Goal: Transaction & Acquisition: Obtain resource

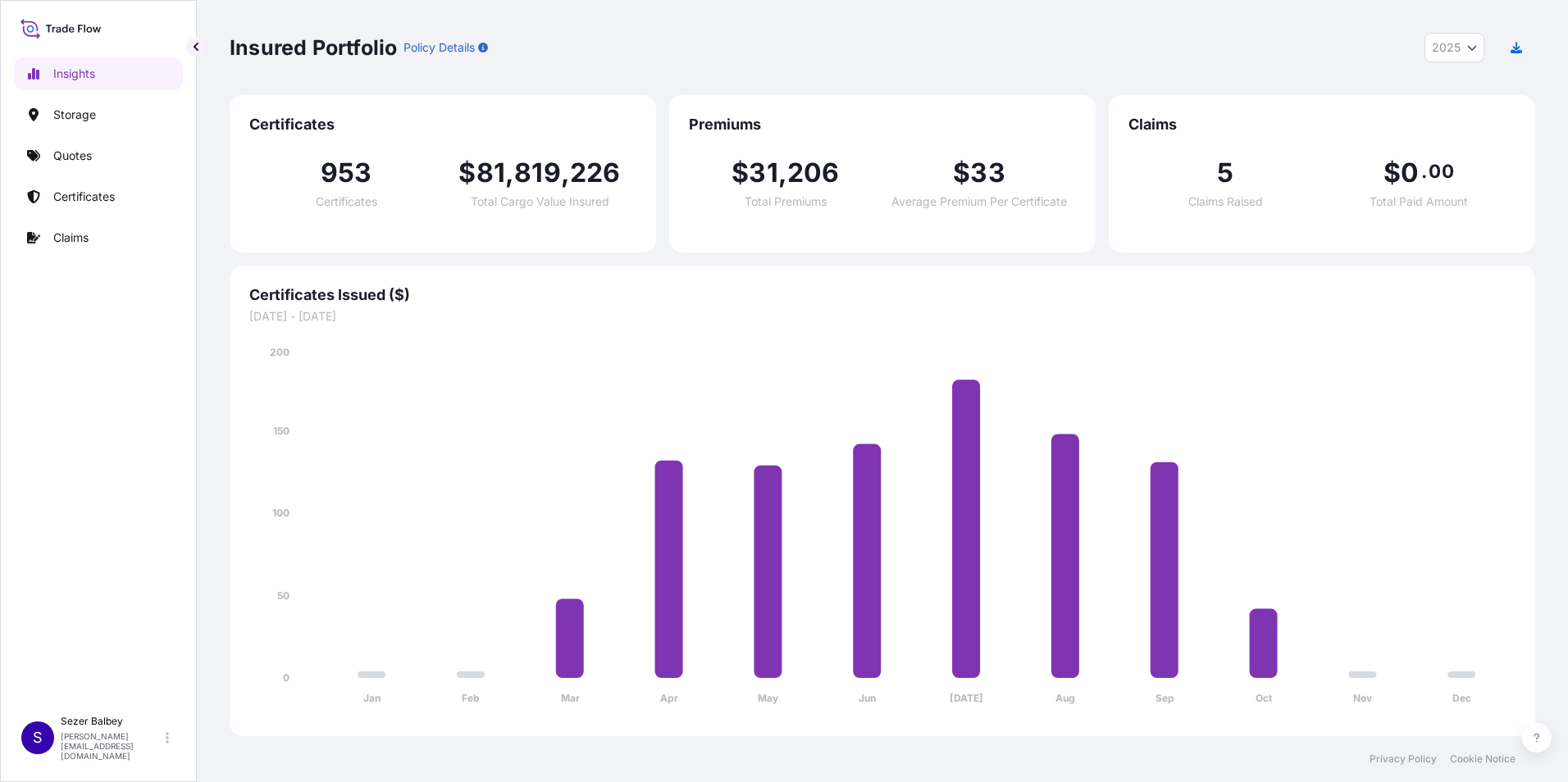
select select "2025"
click at [66, 120] on p "Storage" at bounding box center [74, 114] width 43 height 16
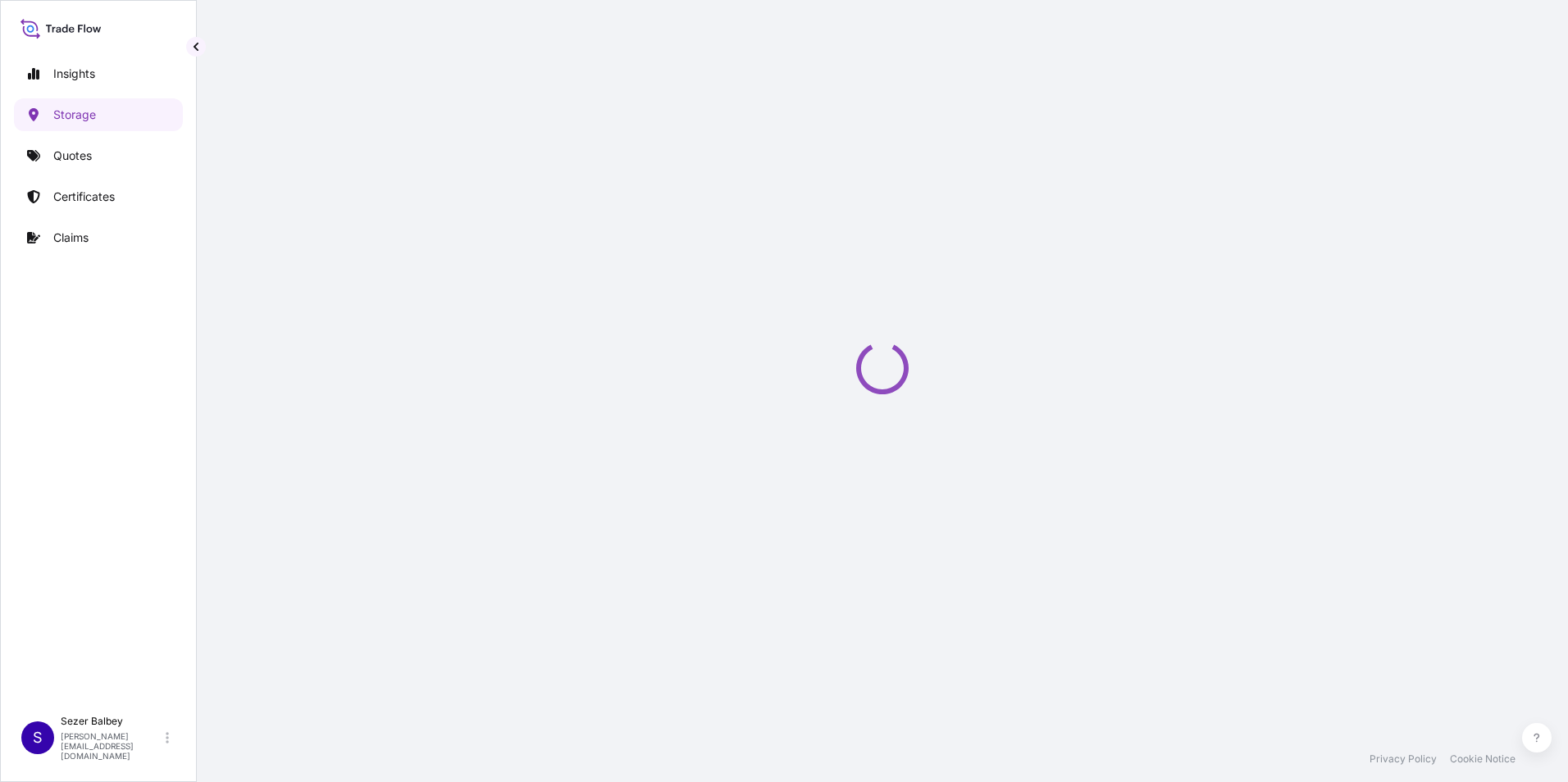
click at [383, 103] on div "Storage Add Declaration Declarations Locations Location Primary Assured Clear F…" at bounding box center [882, 368] width 1372 height 736
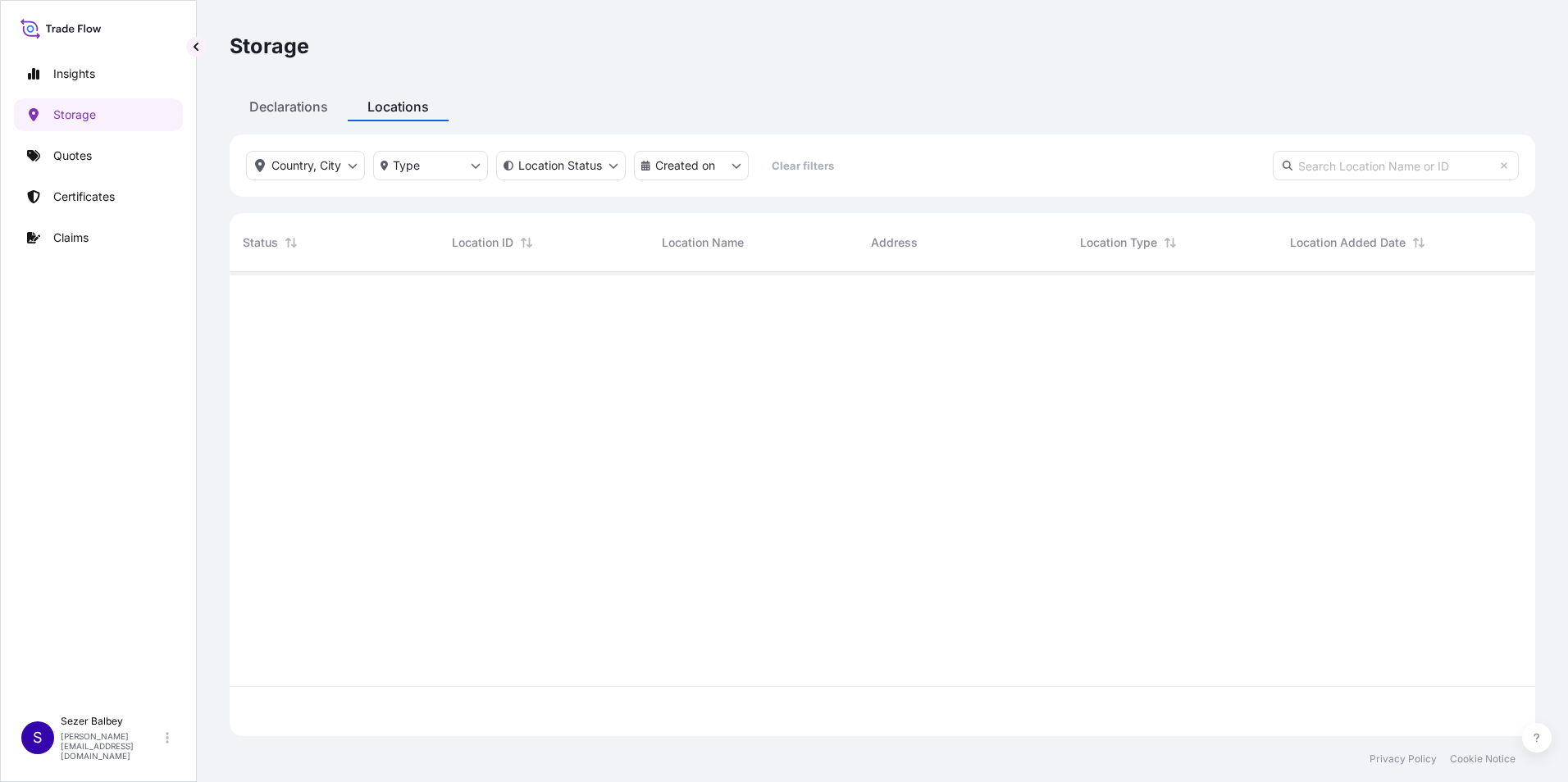
scroll to position [461, 1294]
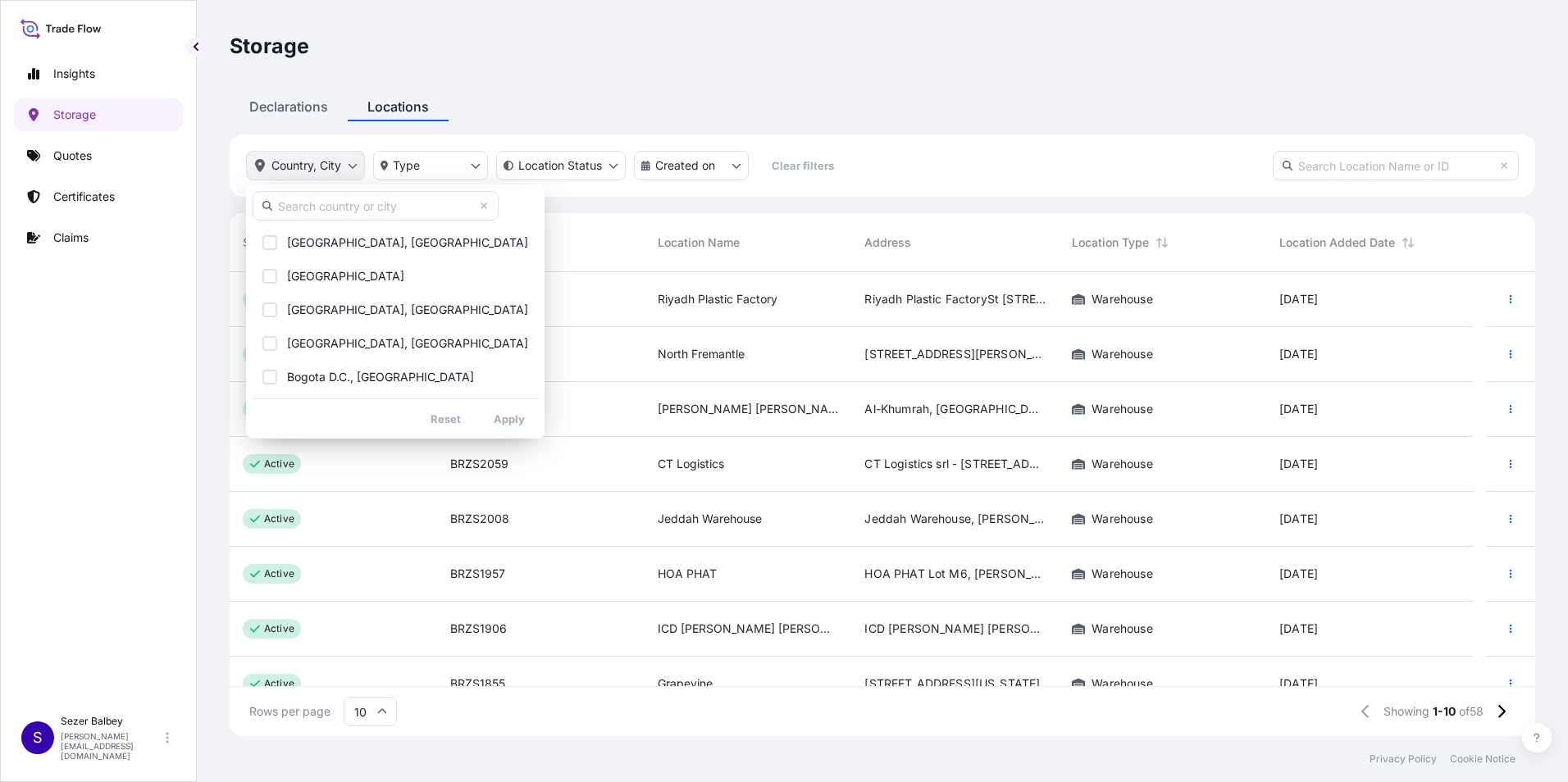
click at [353, 165] on html "Insights Storage Quotes Certificates Claims S [PERSON_NAME] Balbey [PERSON_NAME…" at bounding box center [784, 391] width 1568 height 782
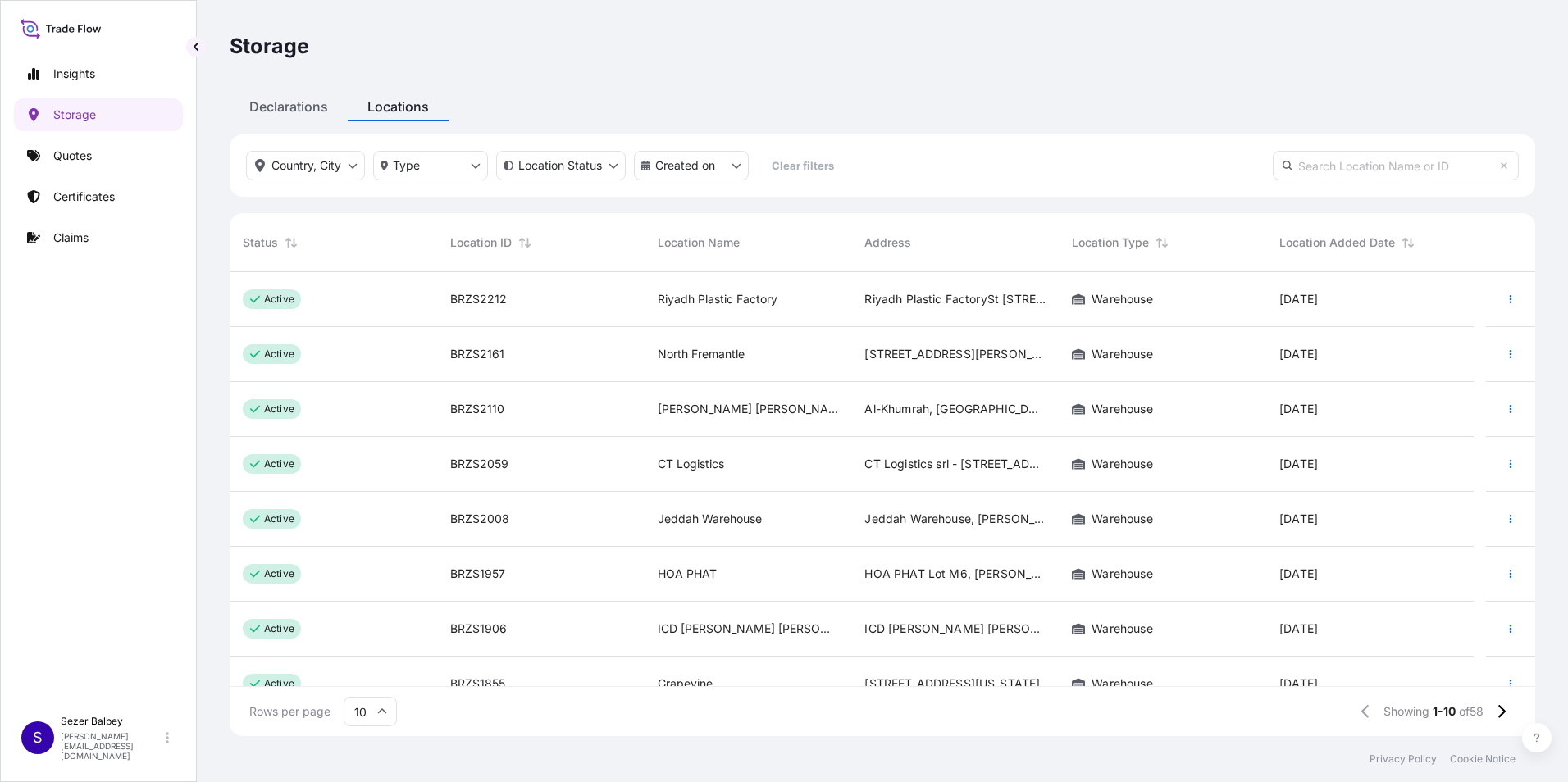
click at [411, 162] on html "Insights Storage Quotes Certificates Claims S [PERSON_NAME] Balbey [PERSON_NAME…" at bounding box center [784, 391] width 1568 height 782
click at [471, 167] on html "Insights Storage Quotes Certificates Claims S [PERSON_NAME] Balbey [PERSON_NAME…" at bounding box center [784, 391] width 1568 height 782
click at [470, 164] on html "Insights Storage Quotes Certificates Claims S [PERSON_NAME] Balbey [PERSON_NAME…" at bounding box center [784, 391] width 1568 height 782
click at [534, 113] on div "Declarations Locations" at bounding box center [883, 106] width 1306 height 29
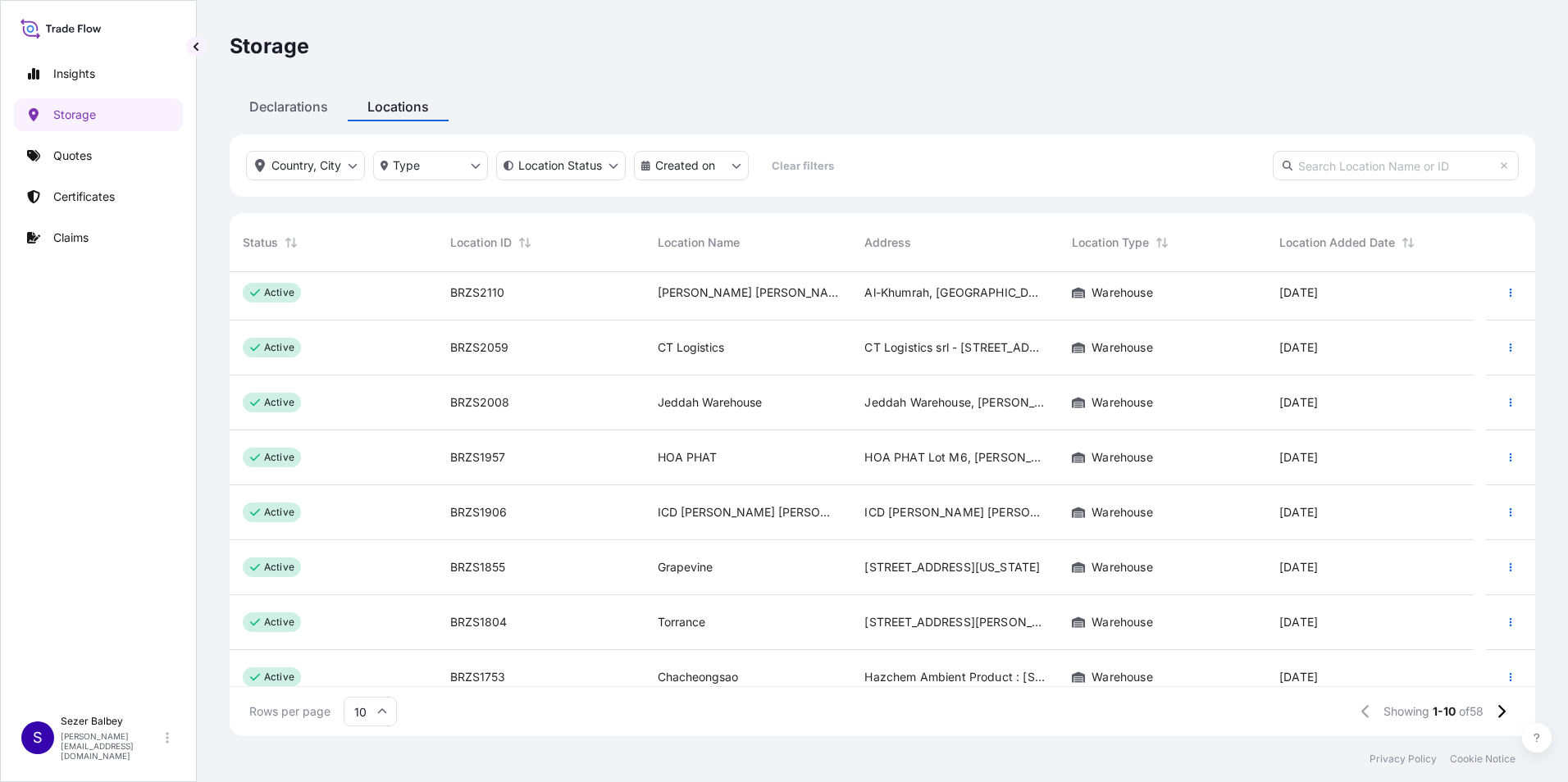
scroll to position [136, 0]
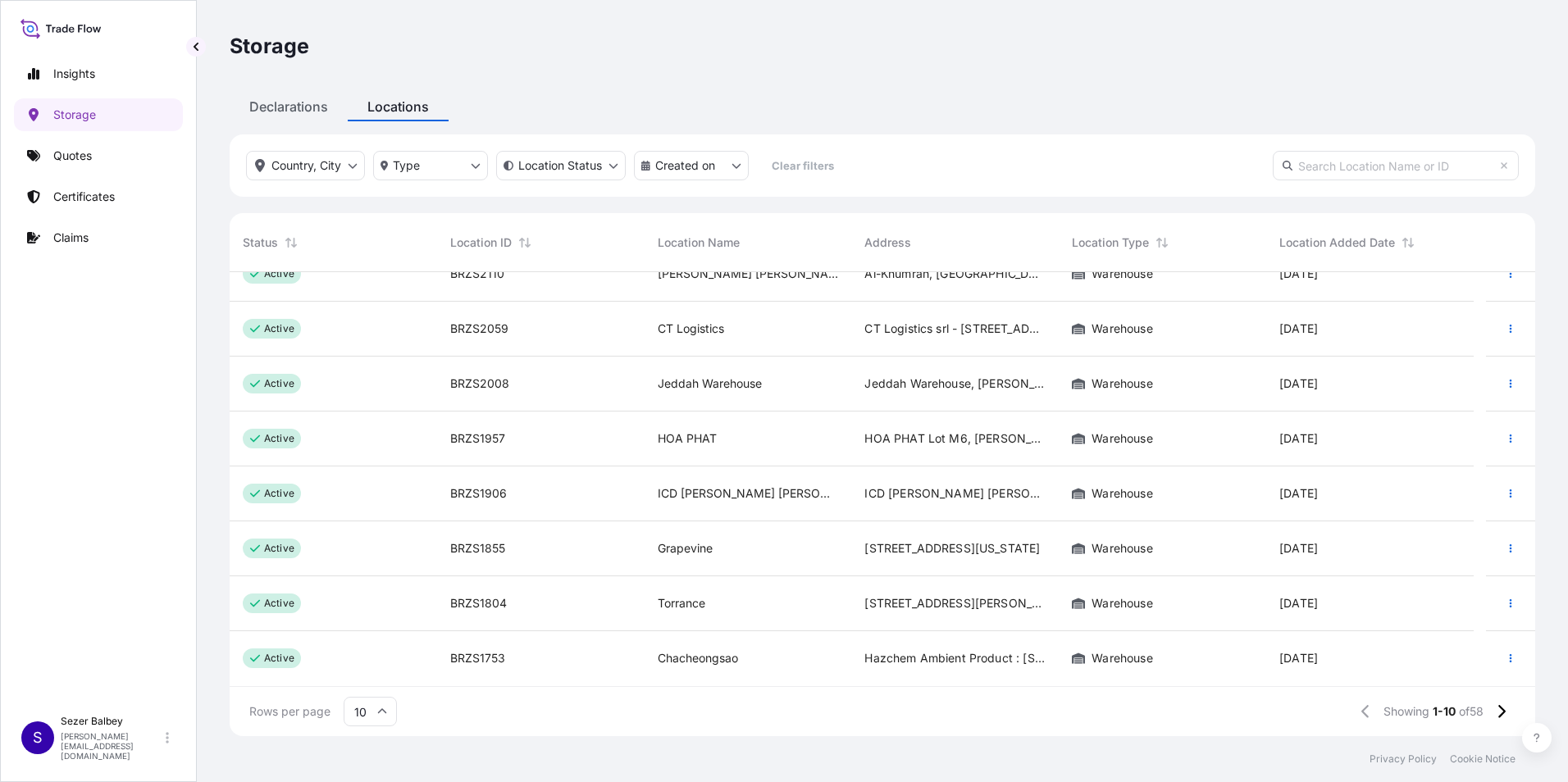
click at [103, 370] on div "Insights Storage Quotes Certificates Claims" at bounding box center [99, 375] width 169 height 665
click at [94, 159] on link "Quotes" at bounding box center [99, 156] width 169 height 33
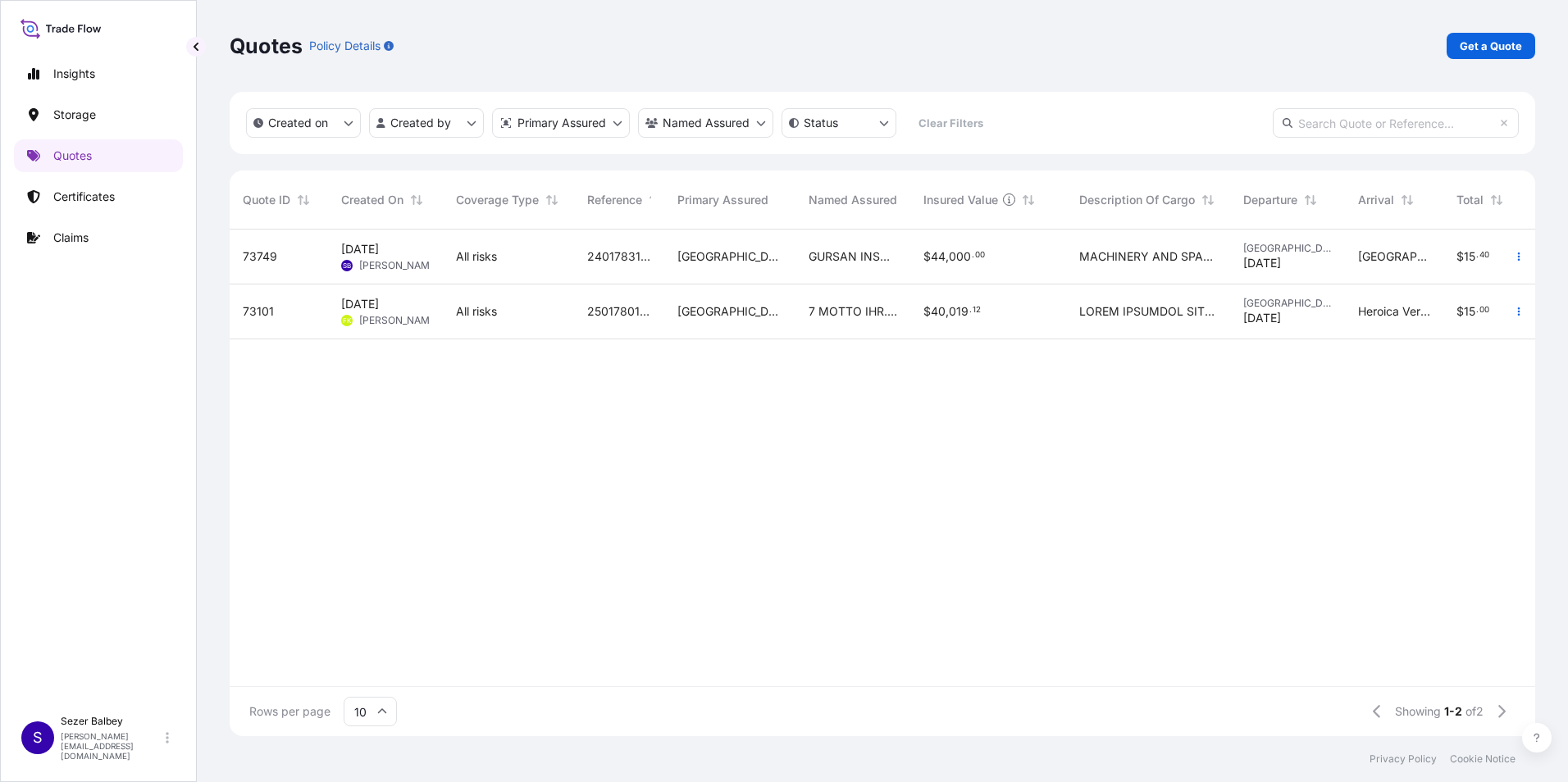
scroll to position [0, 154]
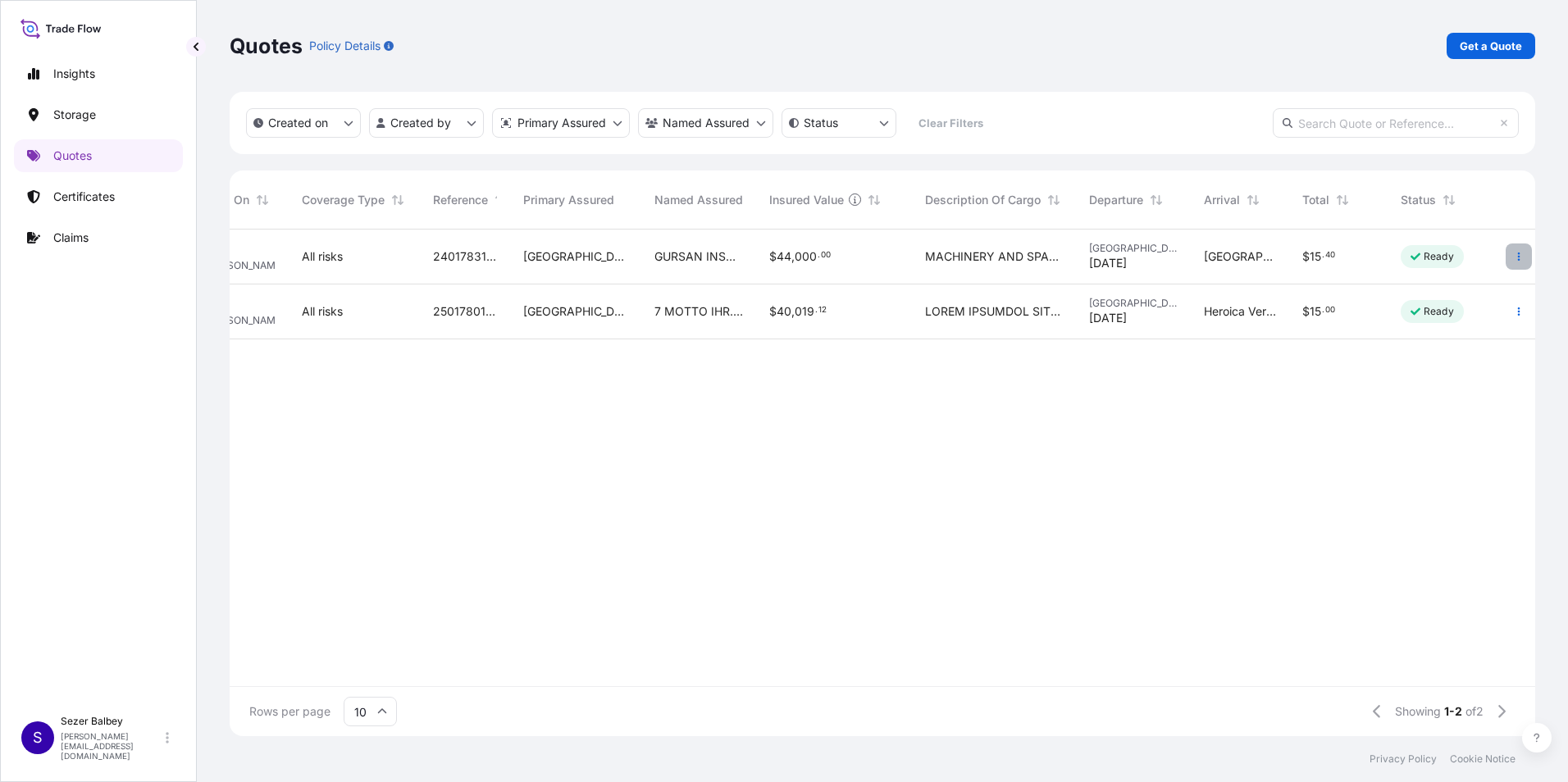
click at [1524, 256] on button "button" at bounding box center [1519, 257] width 27 height 27
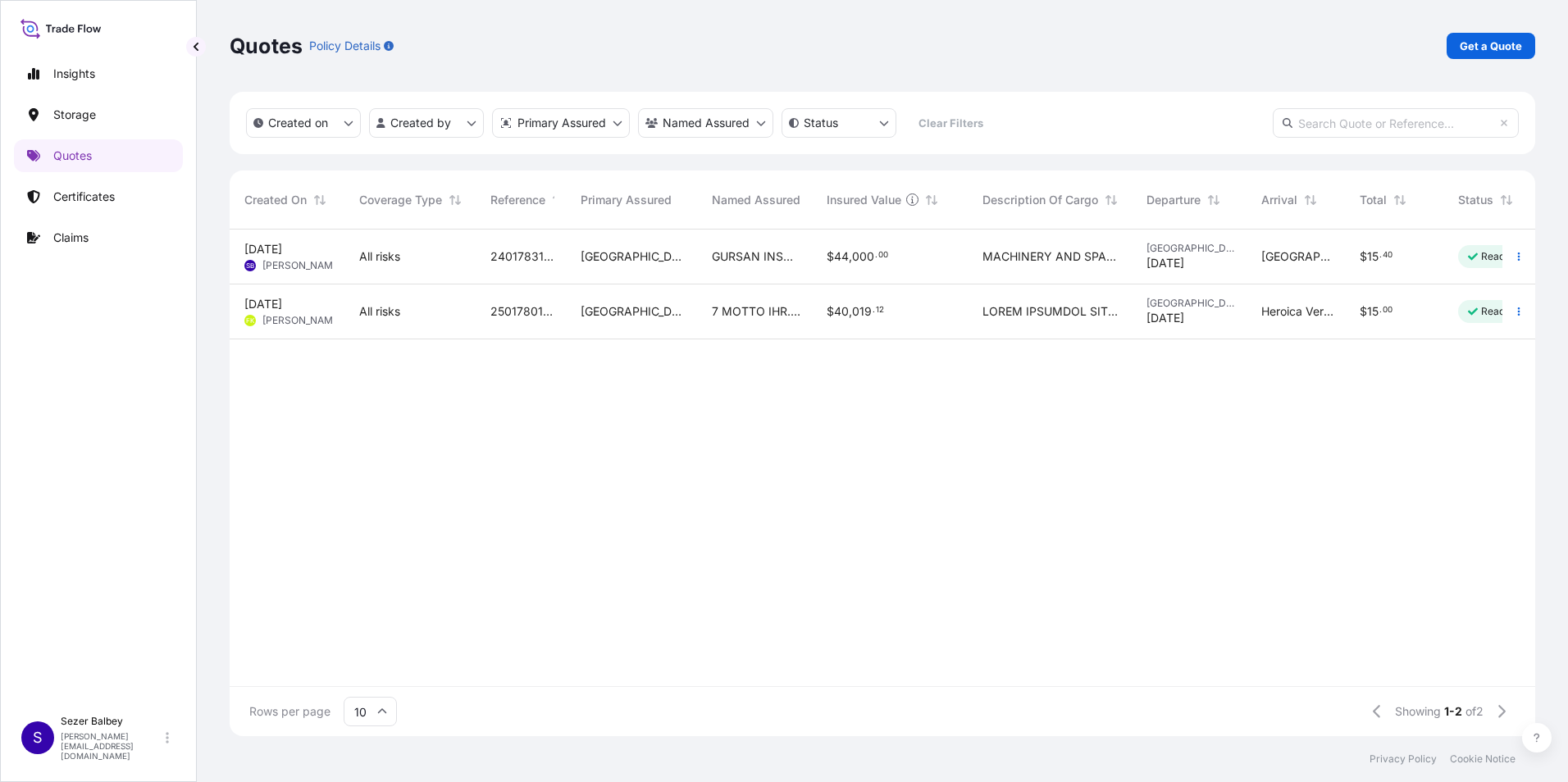
scroll to position [0, 0]
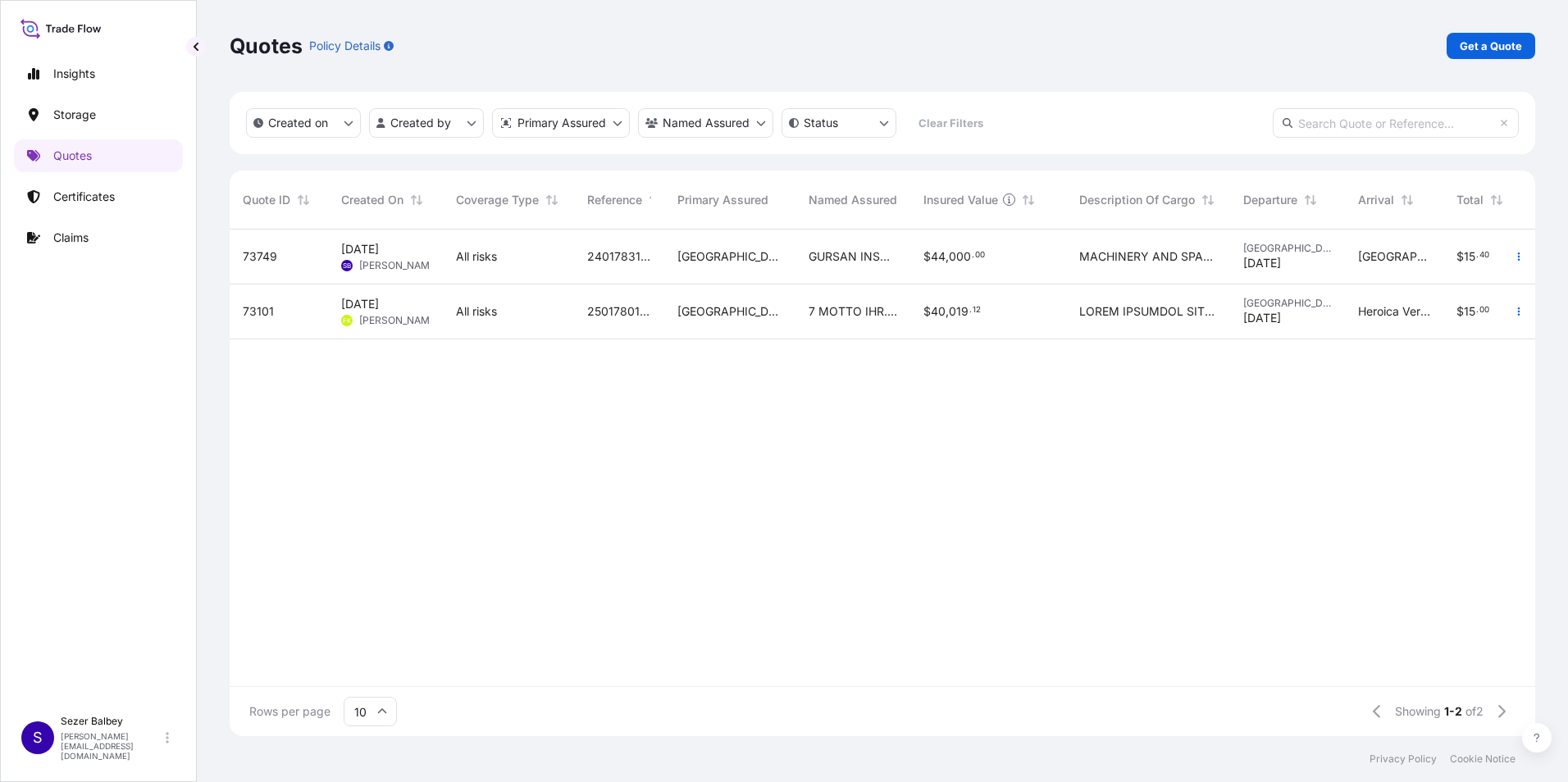
drag, startPoint x: 1111, startPoint y: 669, endPoint x: 1162, endPoint y: 662, distance: 51.5
click at [1162, 662] on div "73749 [DATE] [PERSON_NAME] Balbey All risks 2401783194 [GEOGRAPHIC_DATA] GURSAN…" at bounding box center [960, 457] width 1460 height 456
click at [1486, 46] on p "Get a Quote" at bounding box center [1491, 46] width 63 height 16
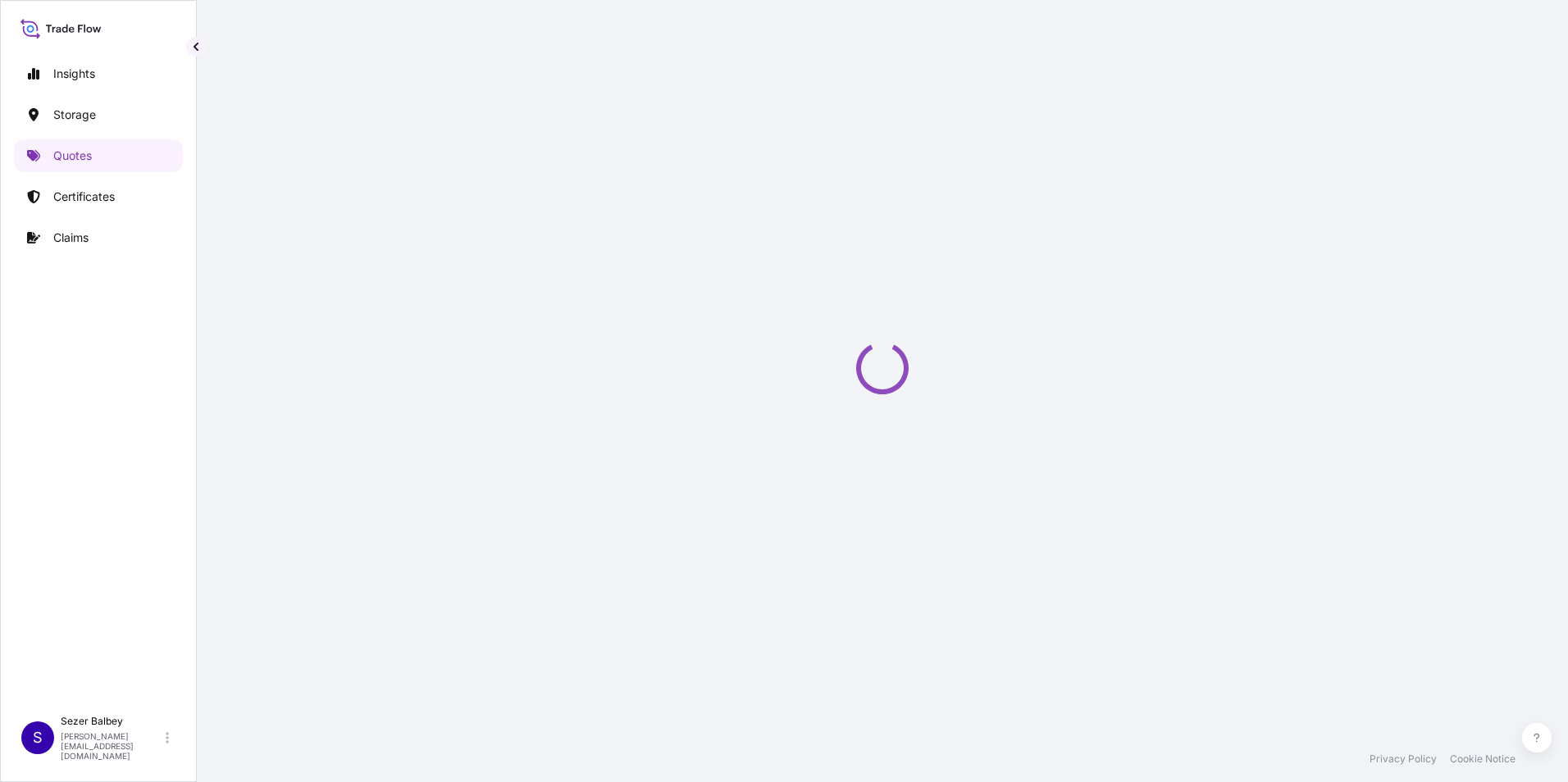
scroll to position [27, 0]
select select "Water"
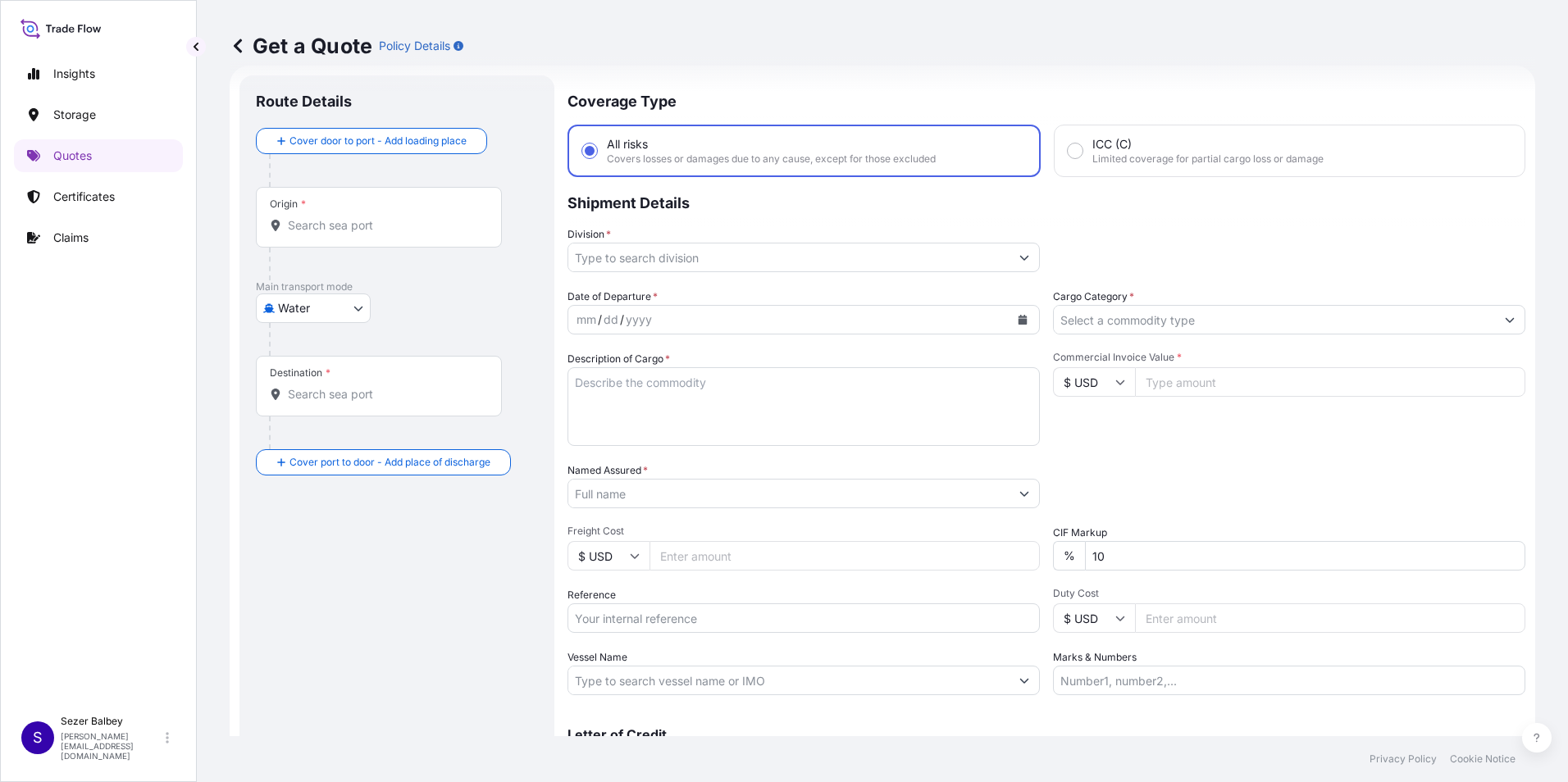
click at [341, 241] on div "Origin *" at bounding box center [379, 217] width 246 height 61
click at [341, 233] on input "Origin *" at bounding box center [384, 225] width 194 height 16
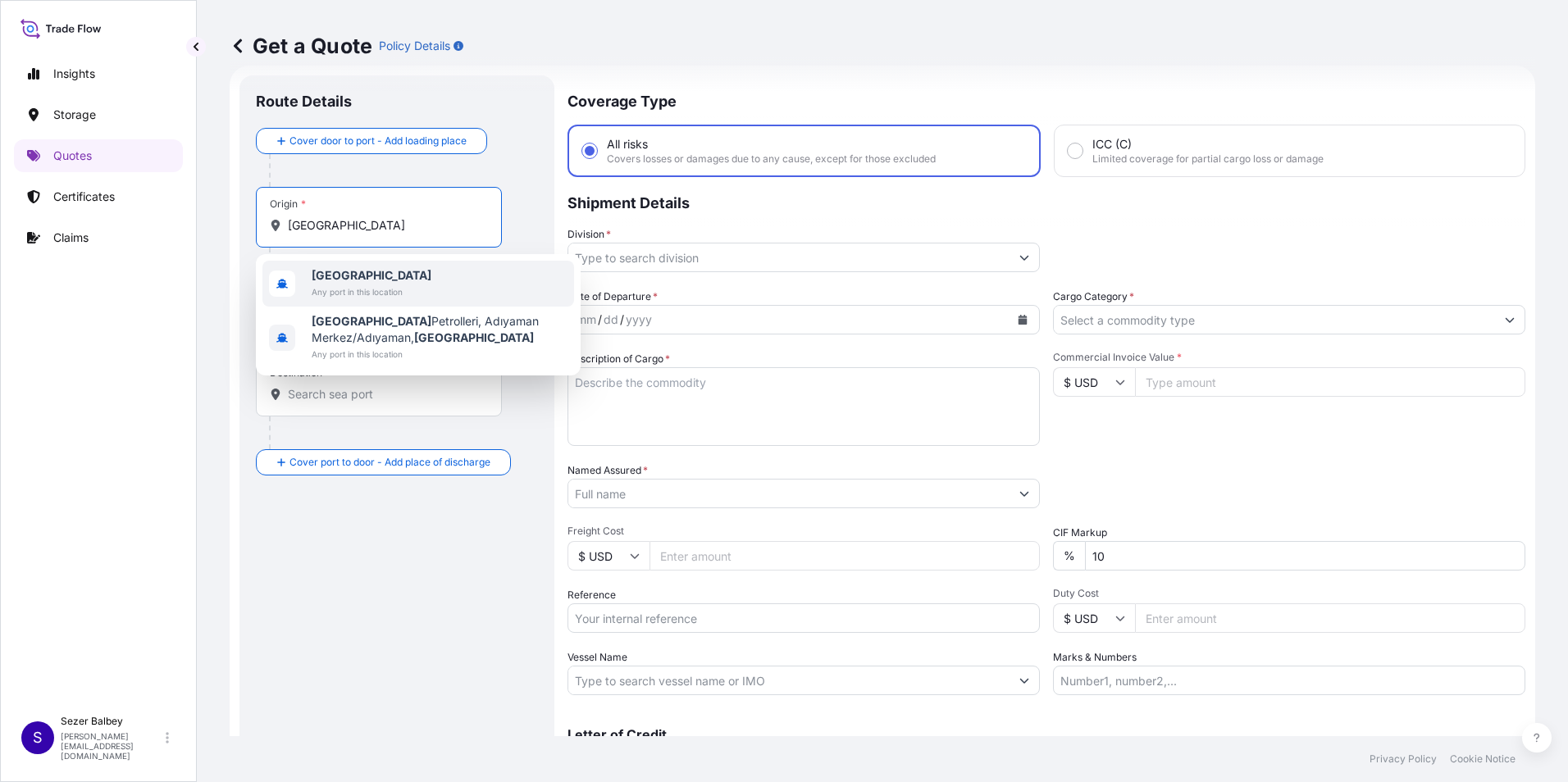
click at [413, 283] on div "Türkiye Any port in this location" at bounding box center [419, 284] width 311 height 46
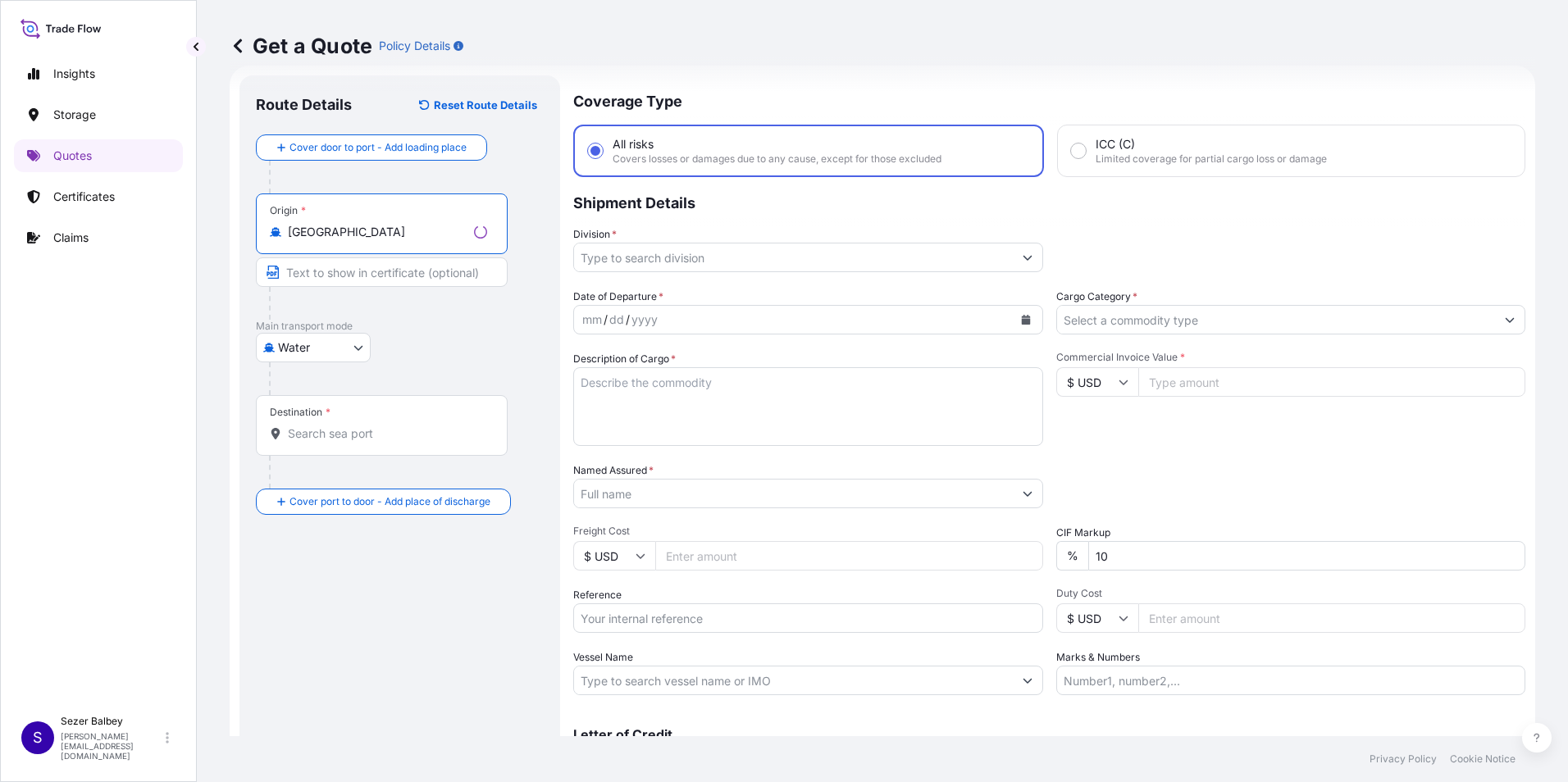
type input "[GEOGRAPHIC_DATA]"
click at [357, 446] on div "Destination *" at bounding box center [382, 425] width 252 height 61
click at [357, 442] on input "Destination *" at bounding box center [387, 433] width 199 height 16
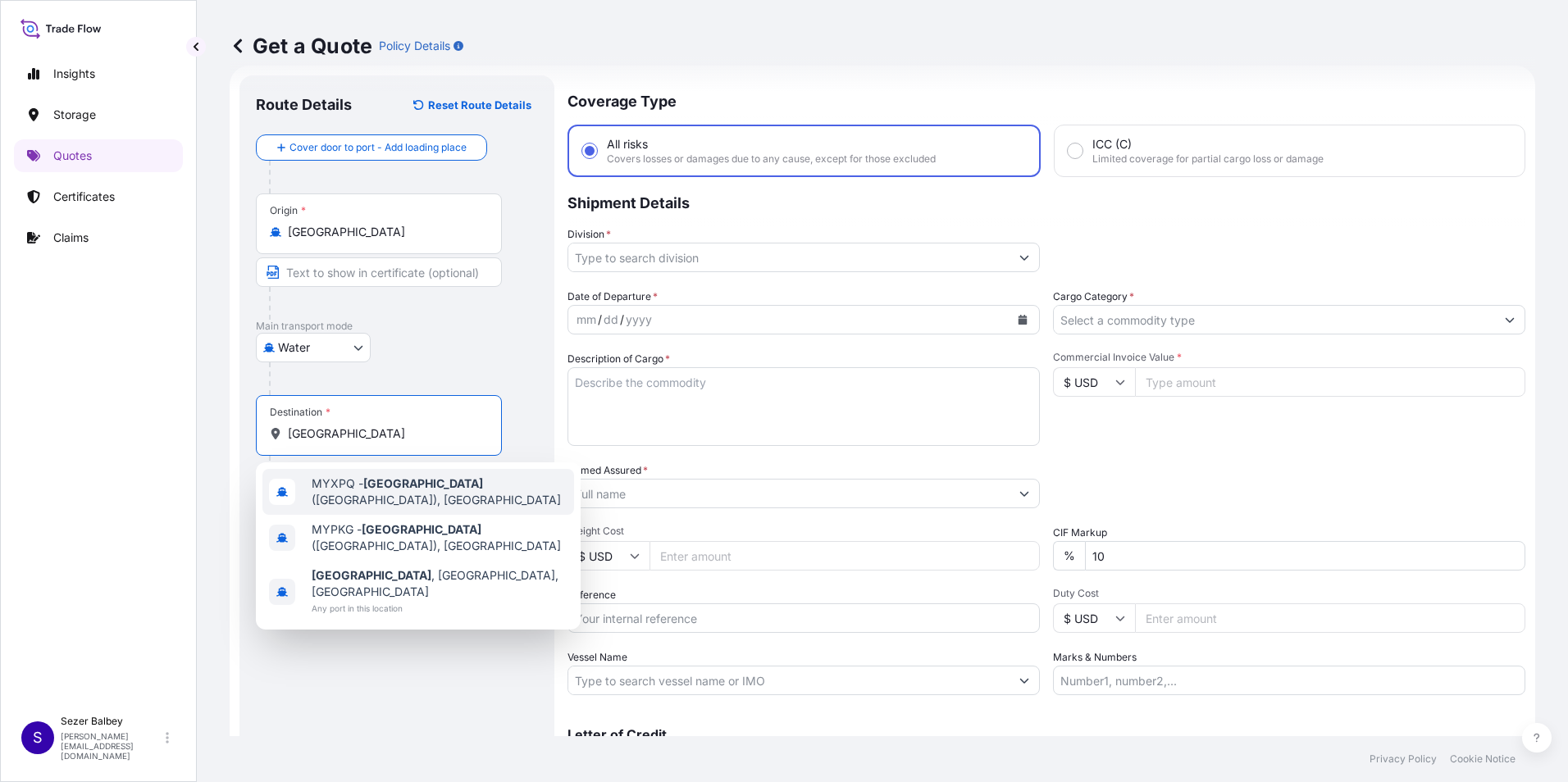
click at [461, 489] on span "MYXPQ - [GEOGRAPHIC_DATA] ([GEOGRAPHIC_DATA]), [GEOGRAPHIC_DATA]" at bounding box center [439, 492] width 256 height 33
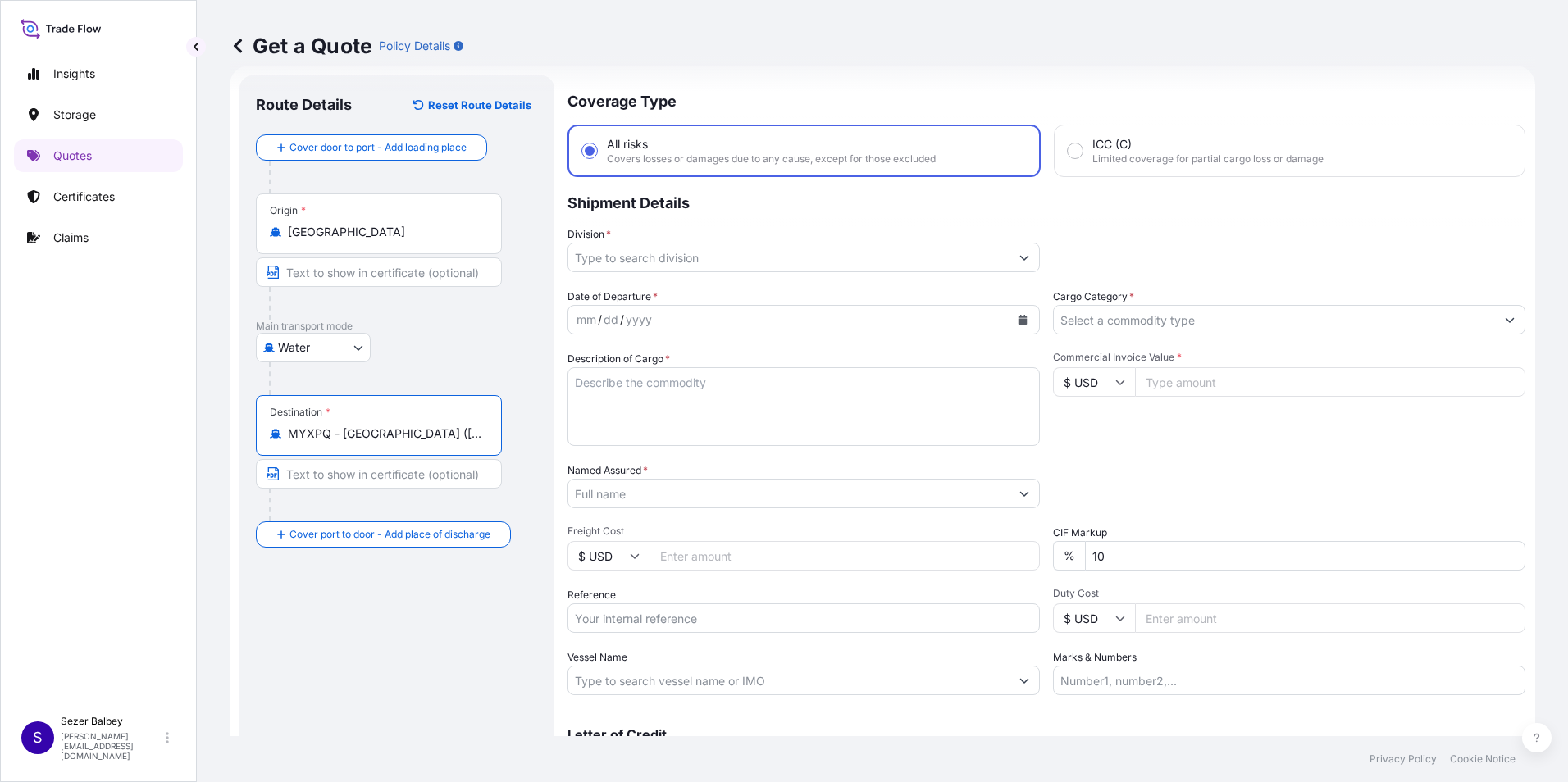
type input "MYXPQ - [GEOGRAPHIC_DATA] ([GEOGRAPHIC_DATA]), [GEOGRAPHIC_DATA]"
click at [1017, 251] on button "Show suggestions" at bounding box center [1024, 257] width 29 height 29
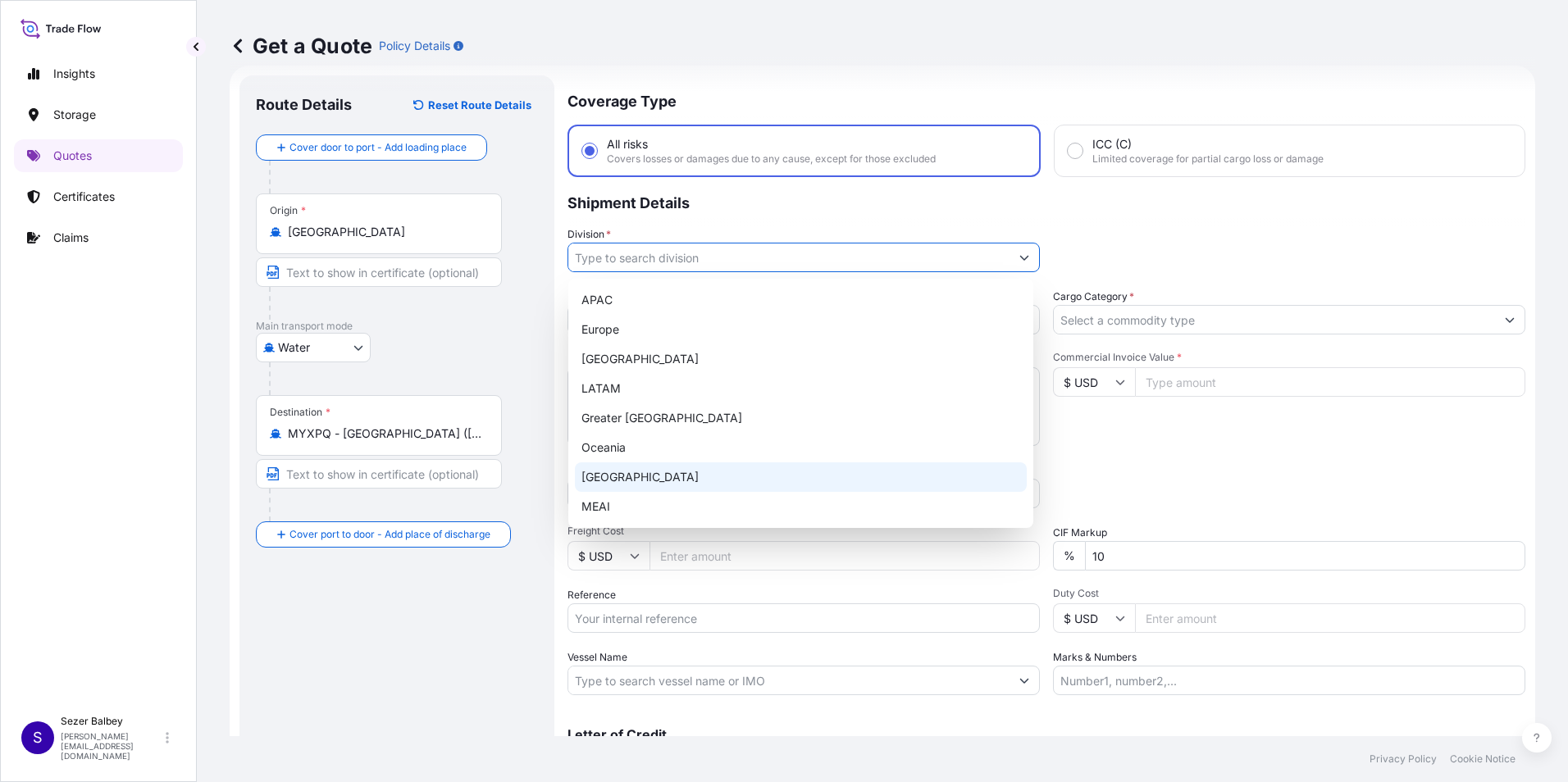
click at [633, 475] on div "[GEOGRAPHIC_DATA]" at bounding box center [801, 476] width 452 height 29
type input "[GEOGRAPHIC_DATA]"
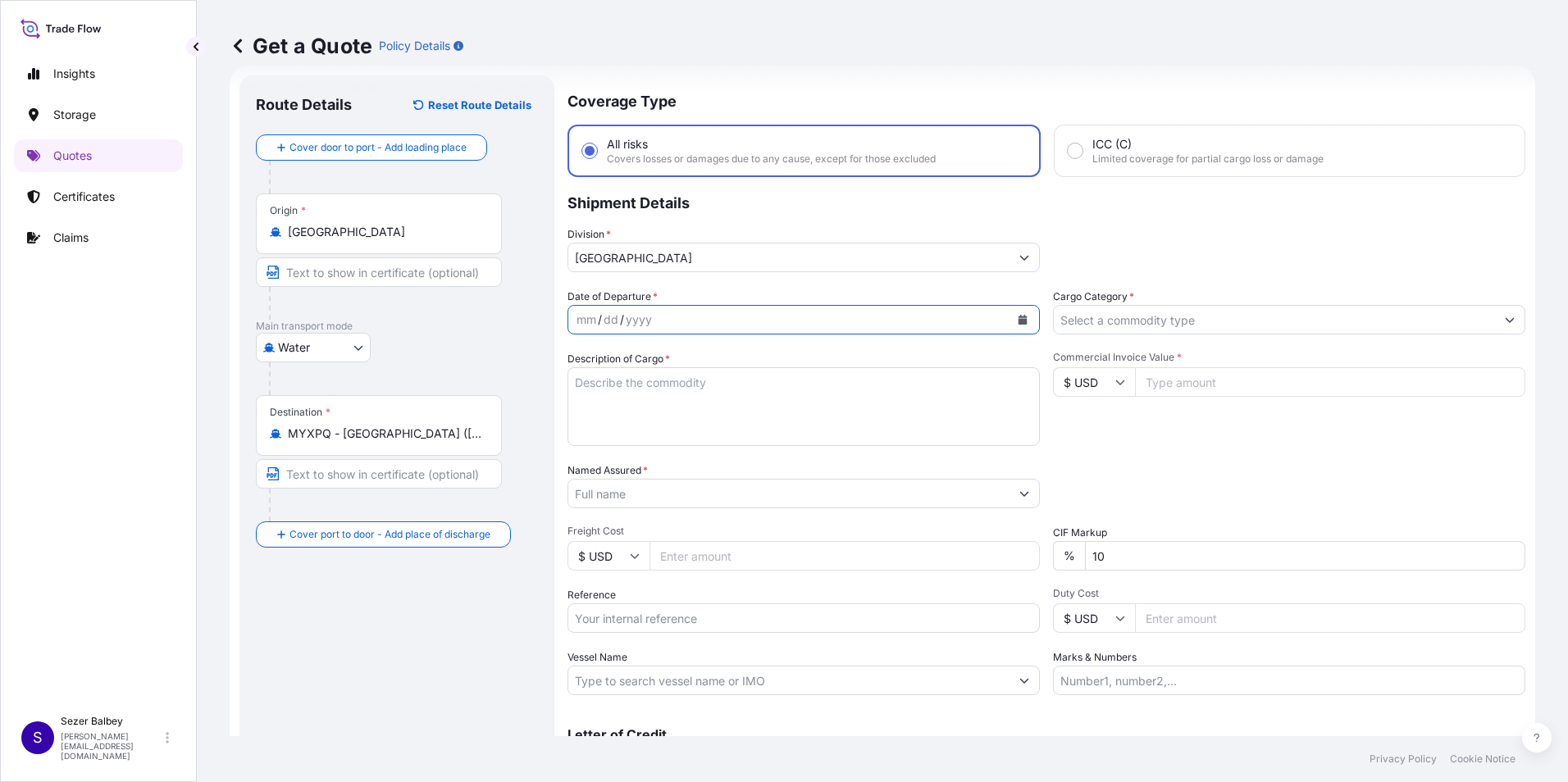
click at [1019, 317] on icon "Calendar" at bounding box center [1023, 320] width 9 height 9
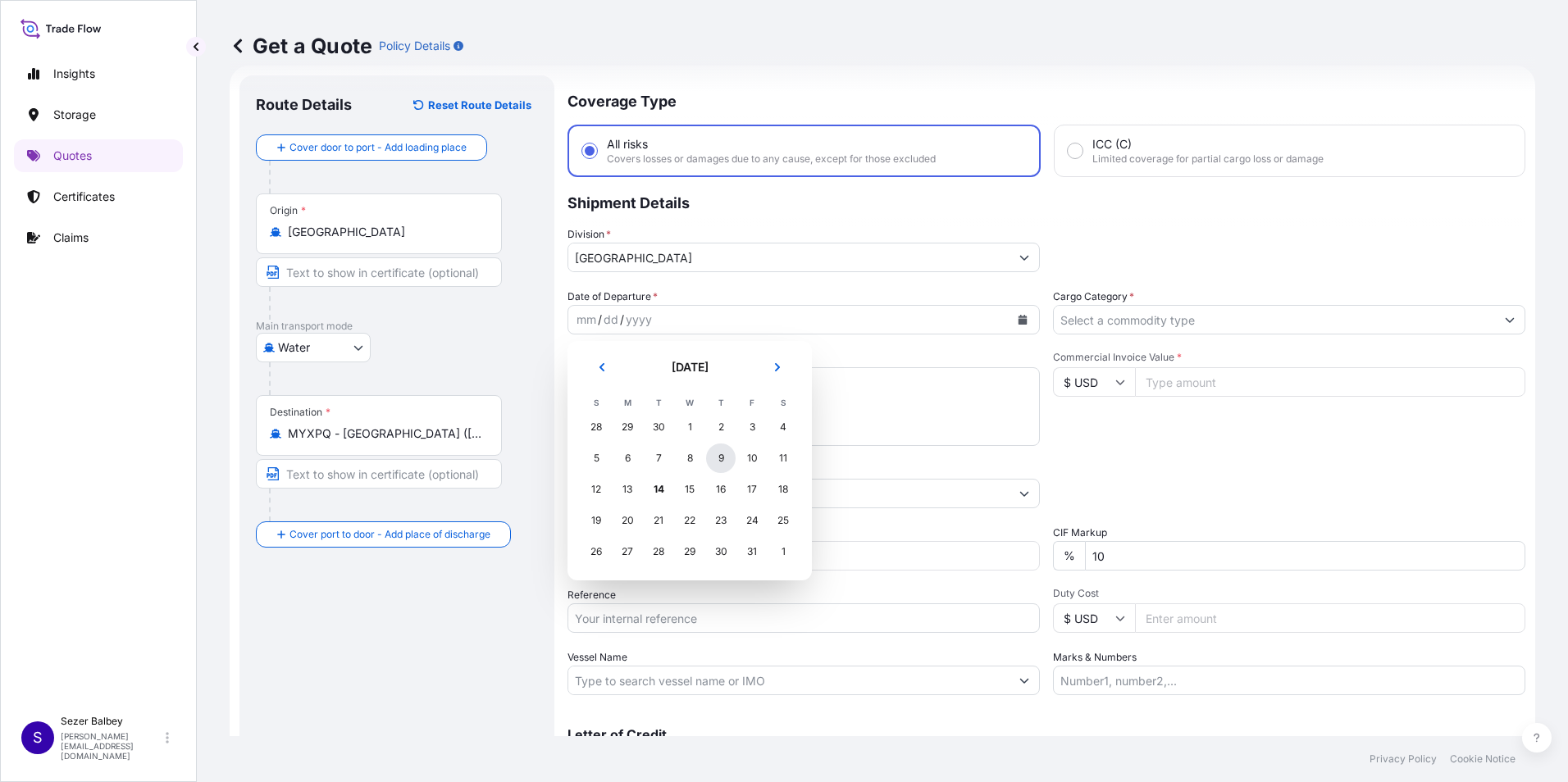
click at [717, 464] on div "9" at bounding box center [720, 457] width 29 height 29
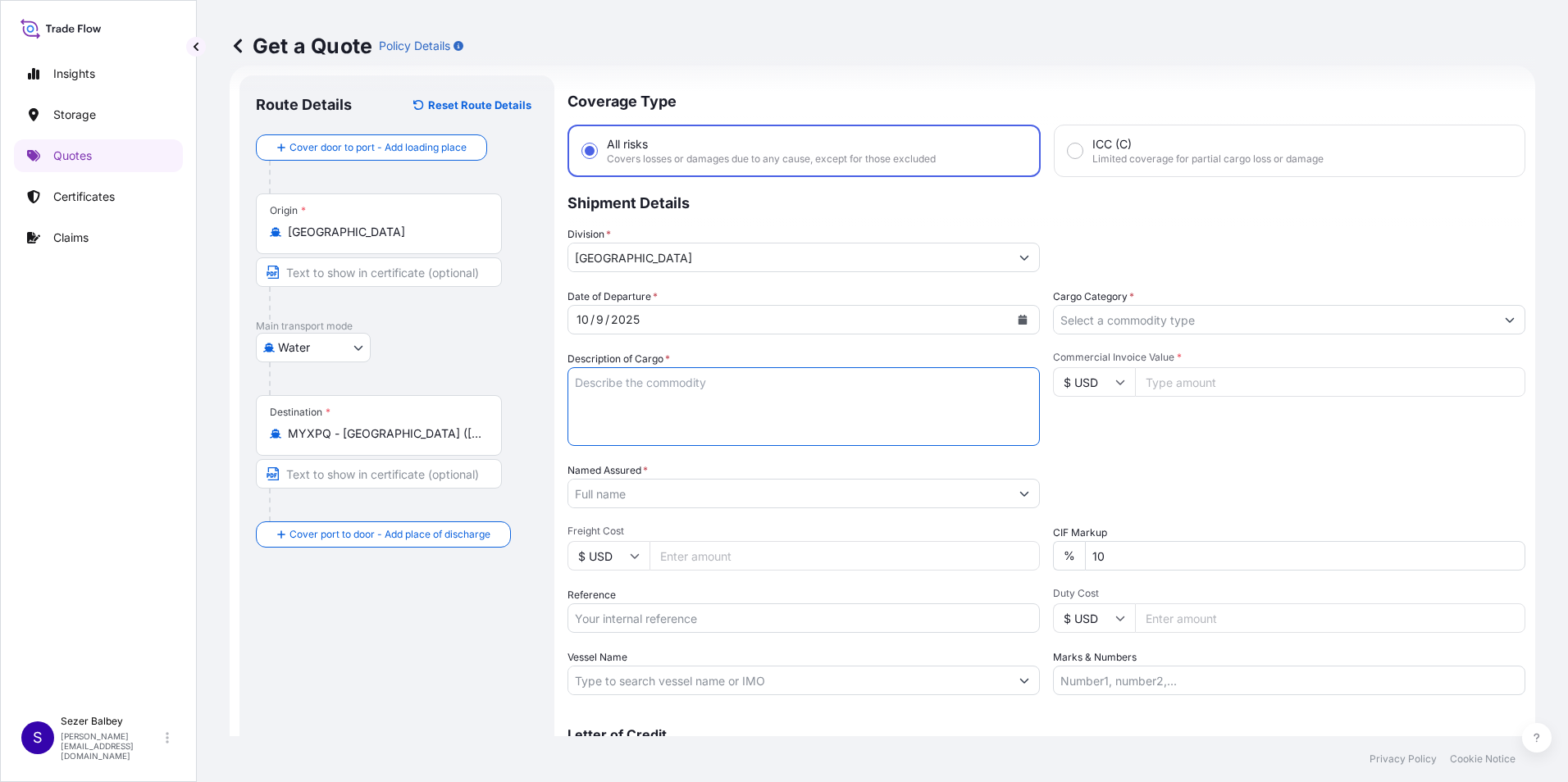
drag, startPoint x: 775, startPoint y: 389, endPoint x: 955, endPoint y: 398, distance: 180.2
click at [775, 389] on textarea "Description of Cargo *" at bounding box center [804, 406] width 473 height 79
click at [962, 419] on textarea "Description of Cargo *" at bounding box center [804, 406] width 473 height 79
paste textarea ""SUNGLASSES BYK110104# SUNGLASSES BYK45100# SUNGLASSES 23BY1212# SUNGLASSES 23B…"
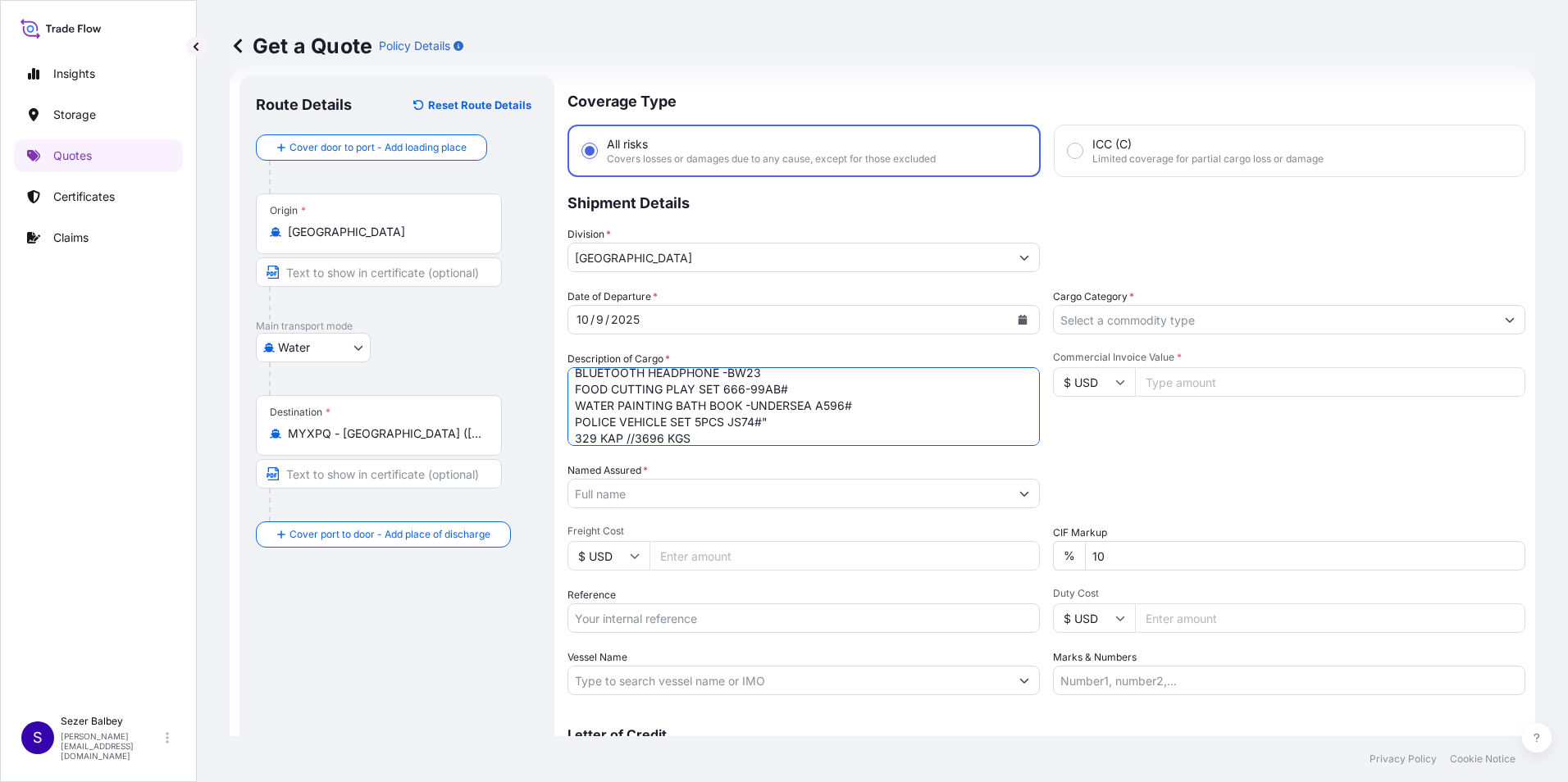
scroll to position [322, 0]
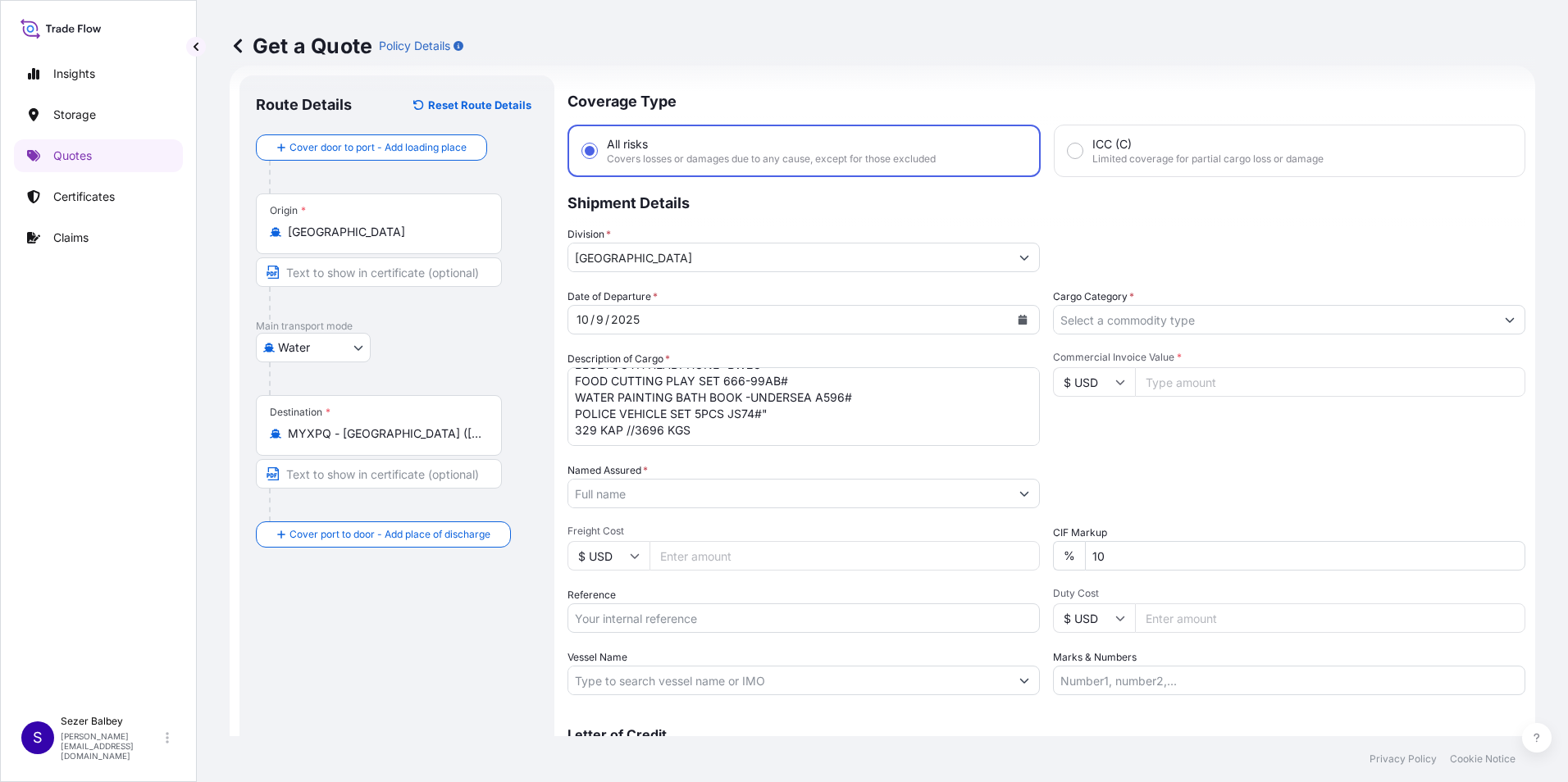
click at [721, 436] on textarea ""SUNGLASSES BYK110104# SUNGLASSES BYK45100# SUNGLASSES 23BY1212# SUNGLASSES 23B…" at bounding box center [804, 406] width 473 height 79
paste textarea "ONEYISTF19762800 //BSIU8106974"
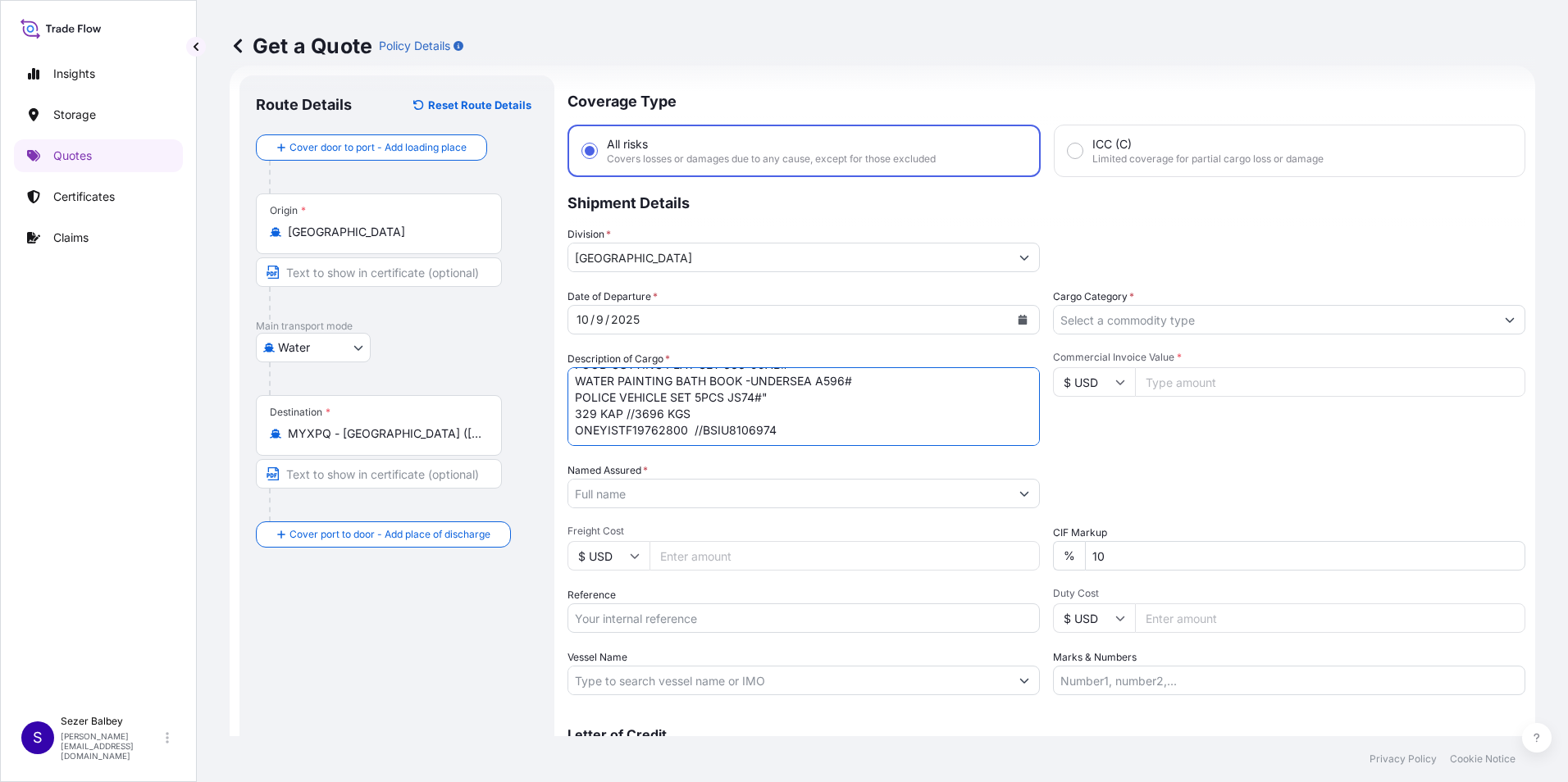
scroll to position [354, 0]
type textarea ""SUNGLASSES BYK110104# SUNGLASSES BYK45100# SUNGLASSES 23BY1212# SUNGLASSES 23B…"
click at [1352, 333] on input "Cargo Category *" at bounding box center [1274, 319] width 441 height 29
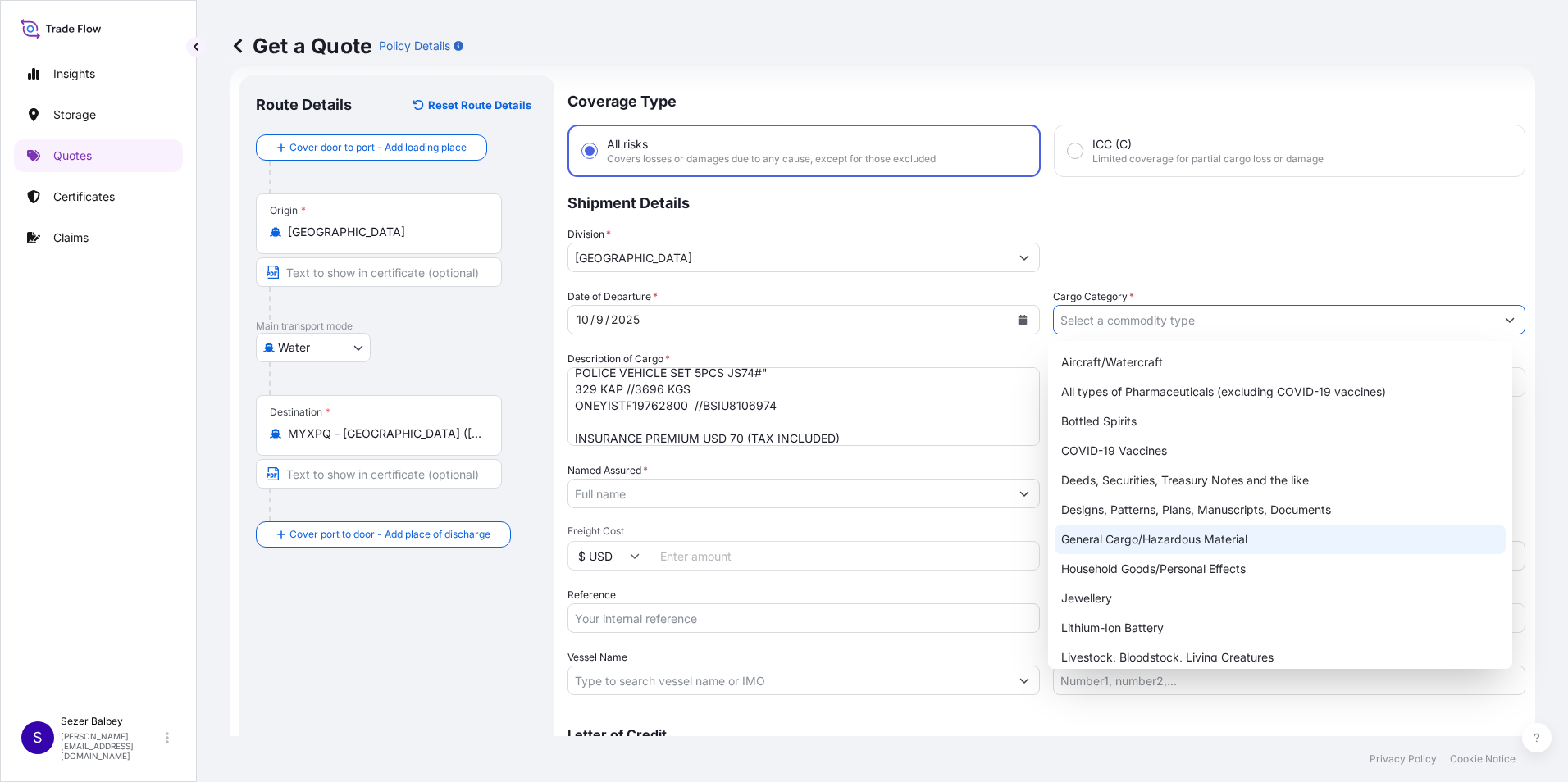
click at [1187, 546] on div "General Cargo/Hazardous Material" at bounding box center [1280, 539] width 452 height 29
type input "General Cargo/Hazardous Material"
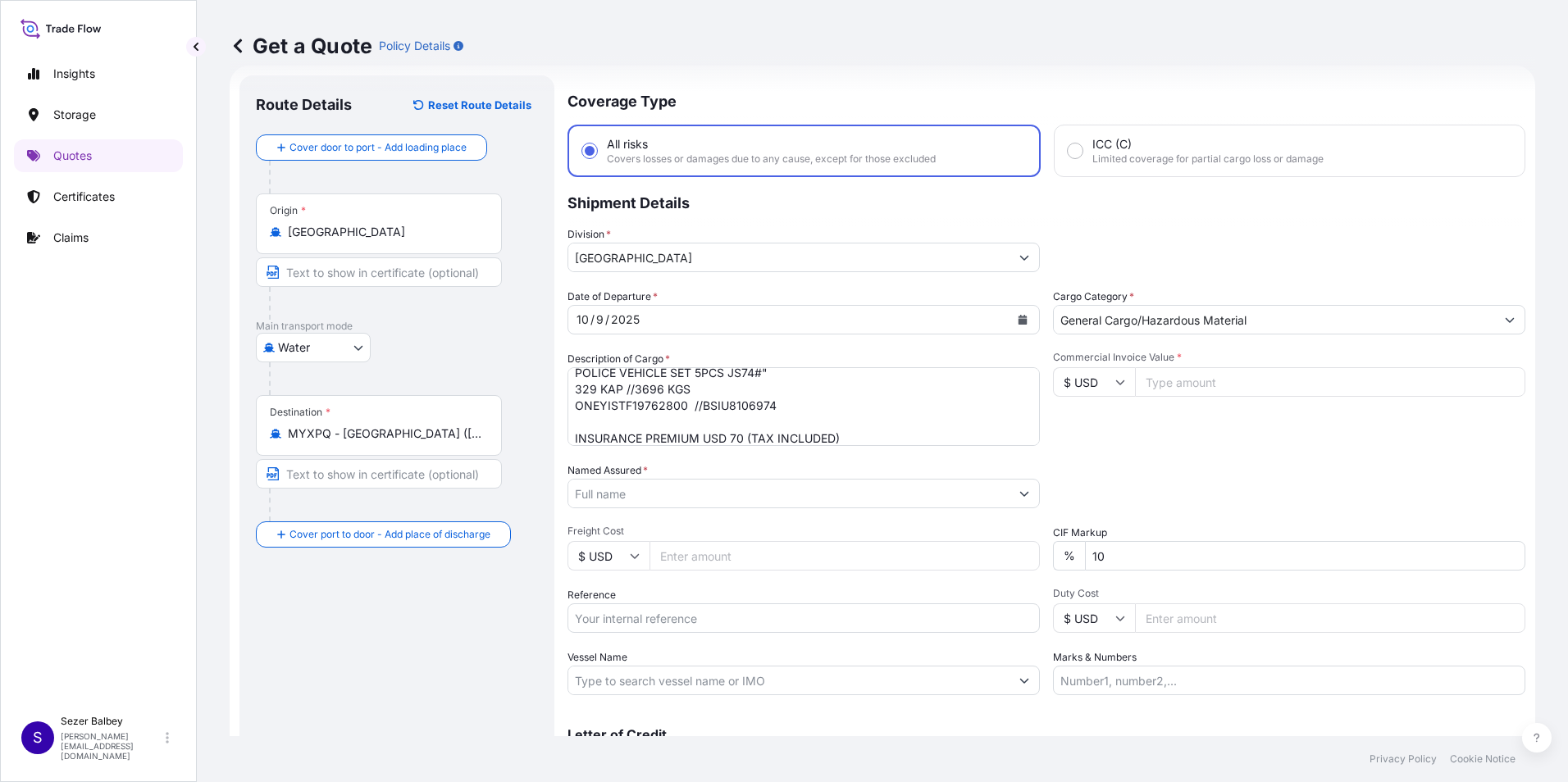
click at [1202, 376] on input "Commercial Invoice Value *" at bounding box center [1330, 382] width 390 height 29
type input "26958.18"
click at [1181, 438] on div "Commercial Invoice Value * $ USD 26958.18" at bounding box center [1289, 399] width 473 height 95
drag, startPoint x: 1115, startPoint y: 562, endPoint x: 1077, endPoint y: 563, distance: 38.0
click at [1077, 563] on div "% 10" at bounding box center [1289, 555] width 473 height 29
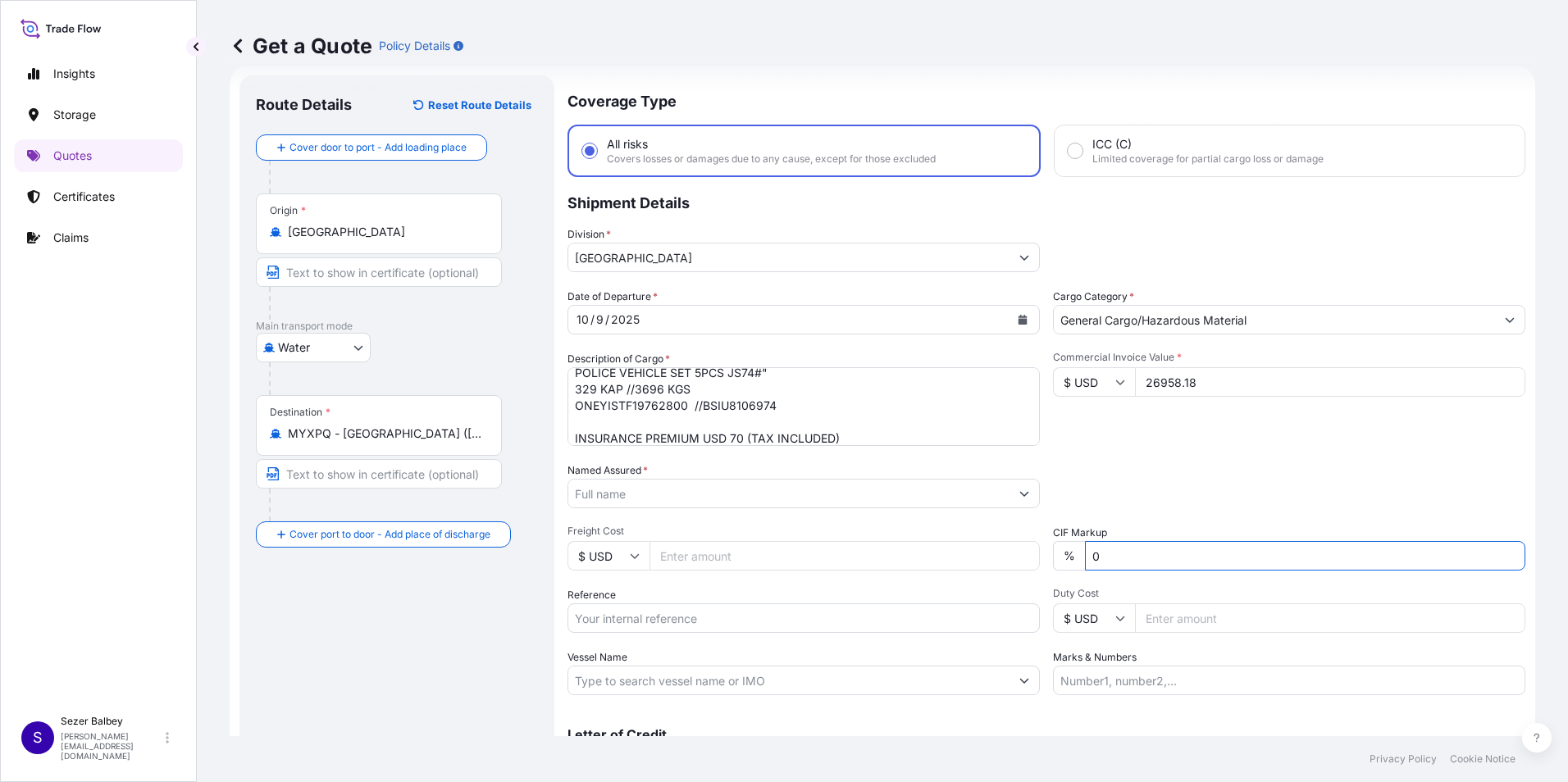
type input "0"
click at [1088, 493] on div "Packing Category Type to search a container mode Please select a primary mode o…" at bounding box center [1289, 485] width 473 height 46
click at [949, 495] on input "Named Assured *" at bounding box center [786, 493] width 436 height 29
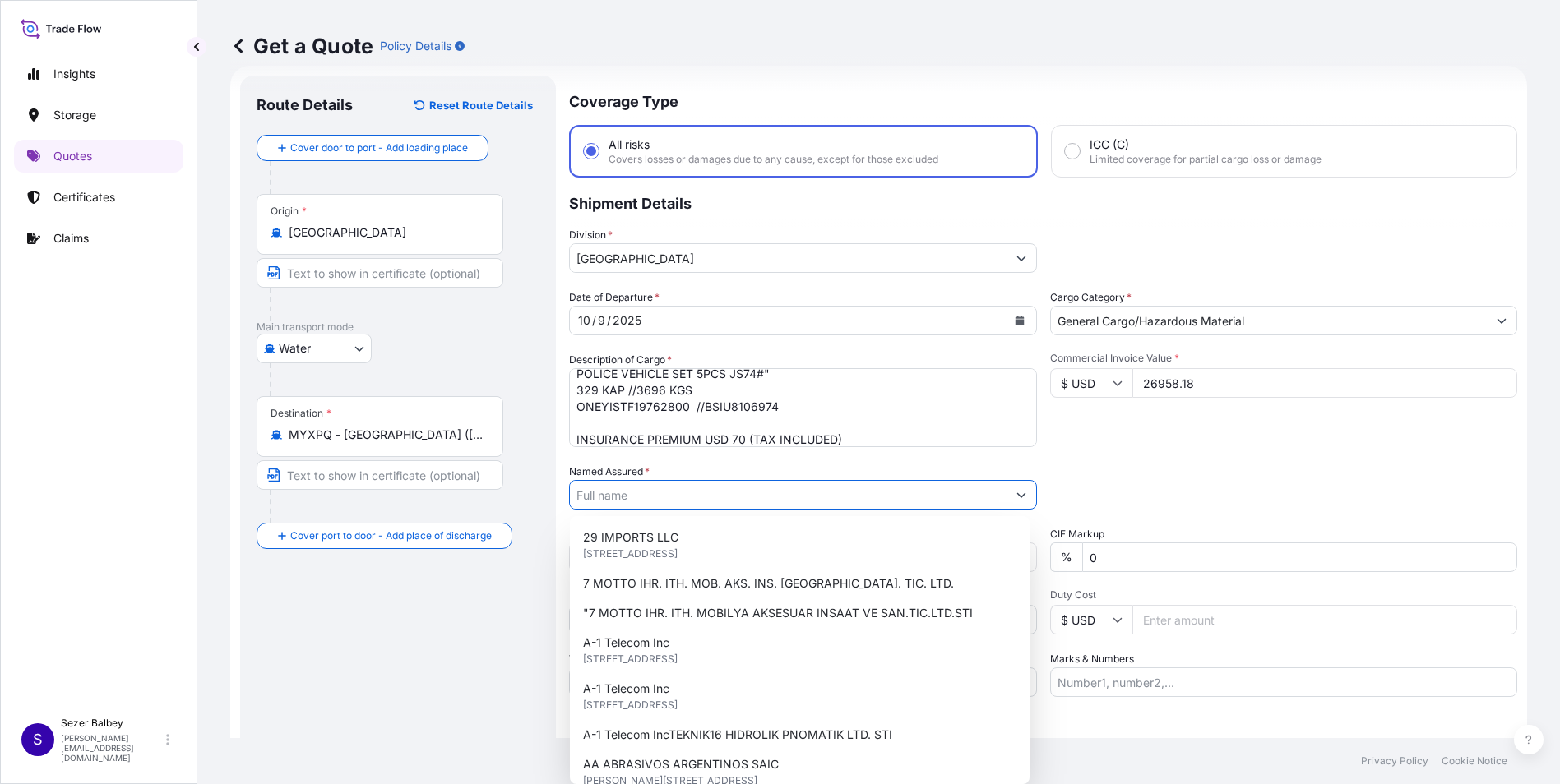
paste input ""MRDIY RETAIL EV GEREÇLERİ VE YAPI MALZEMELERİ PERAKENDE SATIŞ ANONİM ŞİRKETİ""
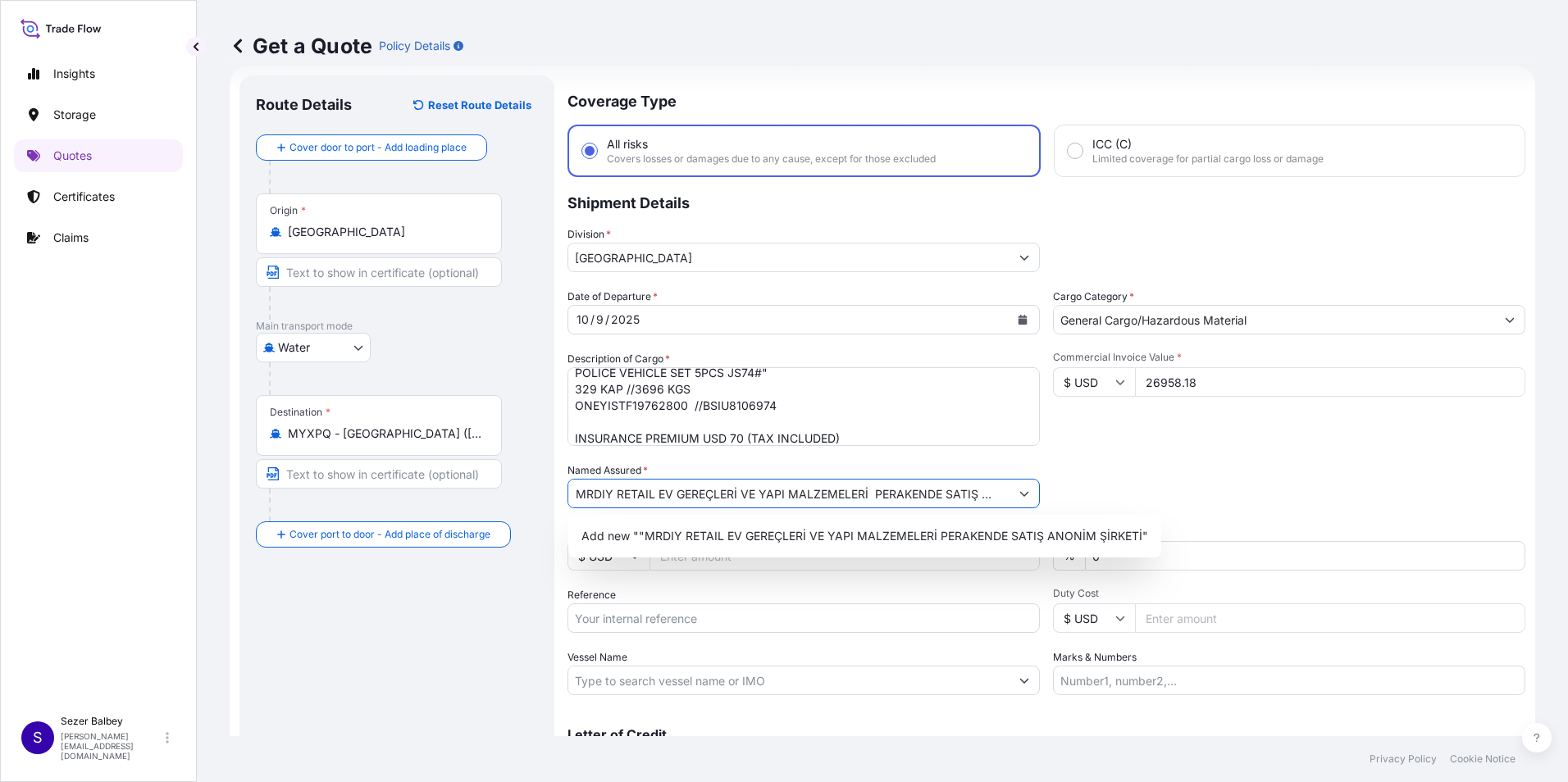
scroll to position [0, 0]
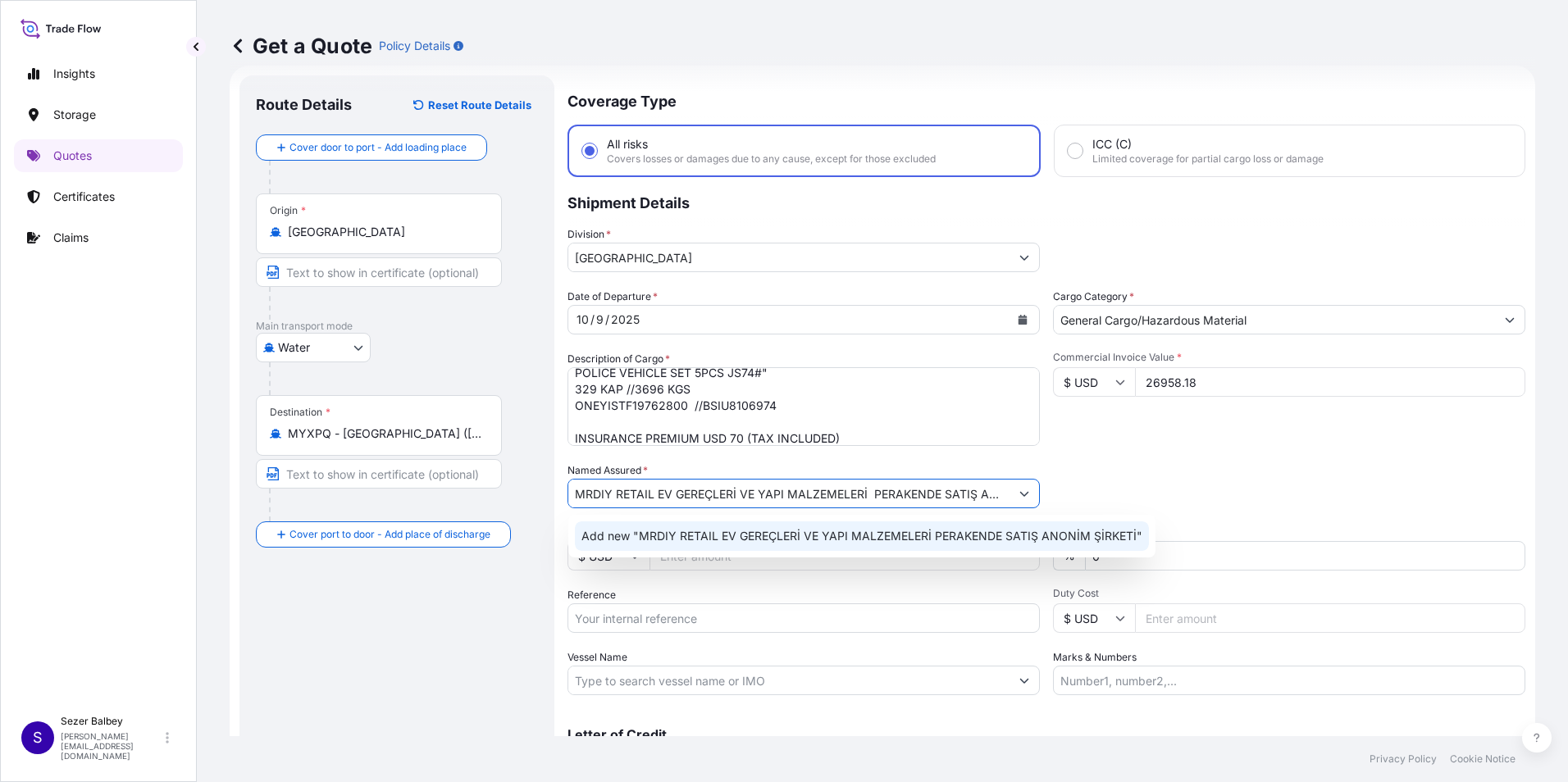
type input "MRDIY RETAIL EV GEREÇLERİ VE YAPI MALZEMELERİ PERAKENDE SATIŞ ANONİM ŞİRKETİ"
click at [368, 647] on div "Route Details Reset Route Details Cover door to port - Add loading place Place …" at bounding box center [397, 446] width 282 height 709
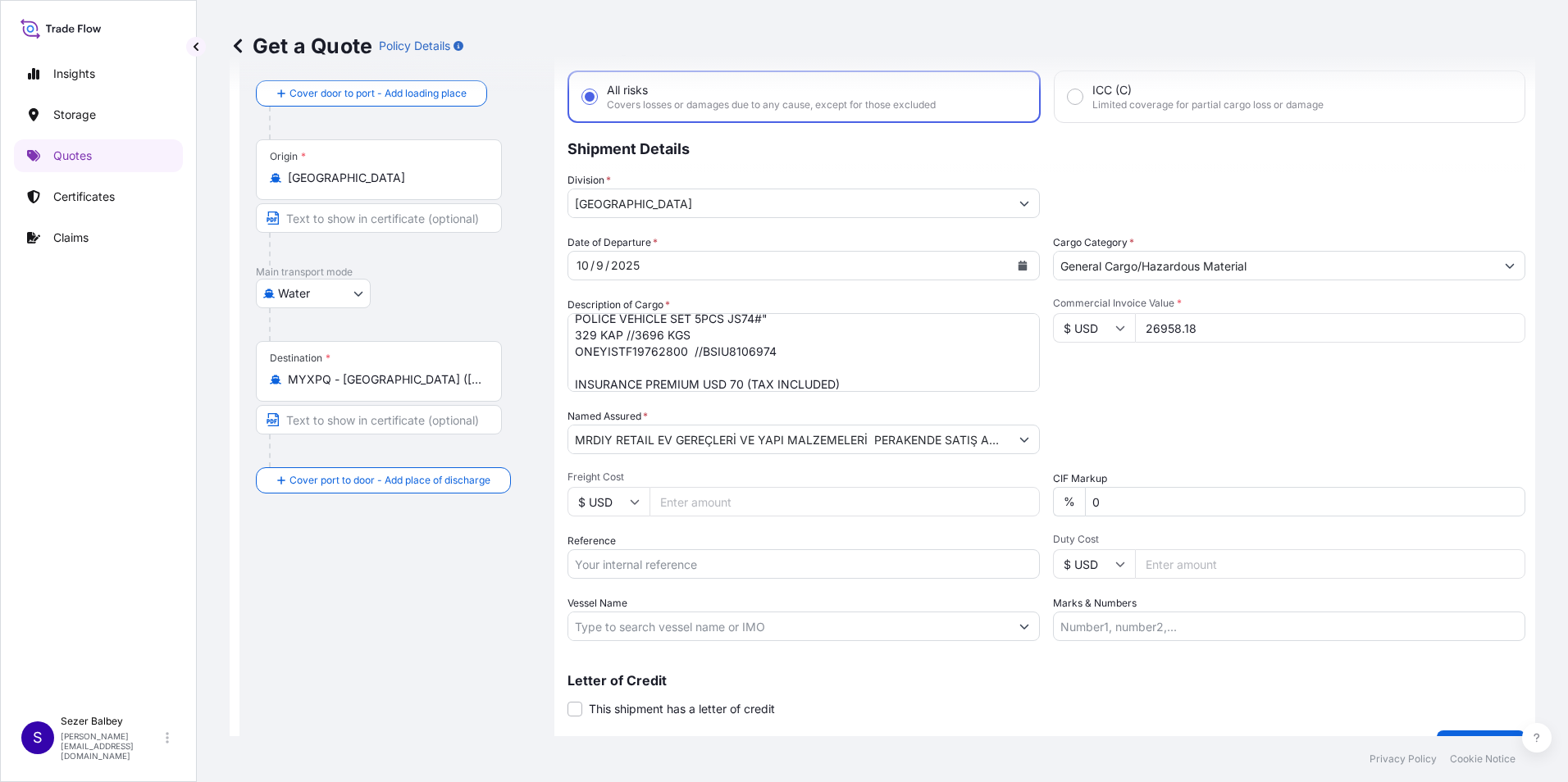
scroll to position [108, 0]
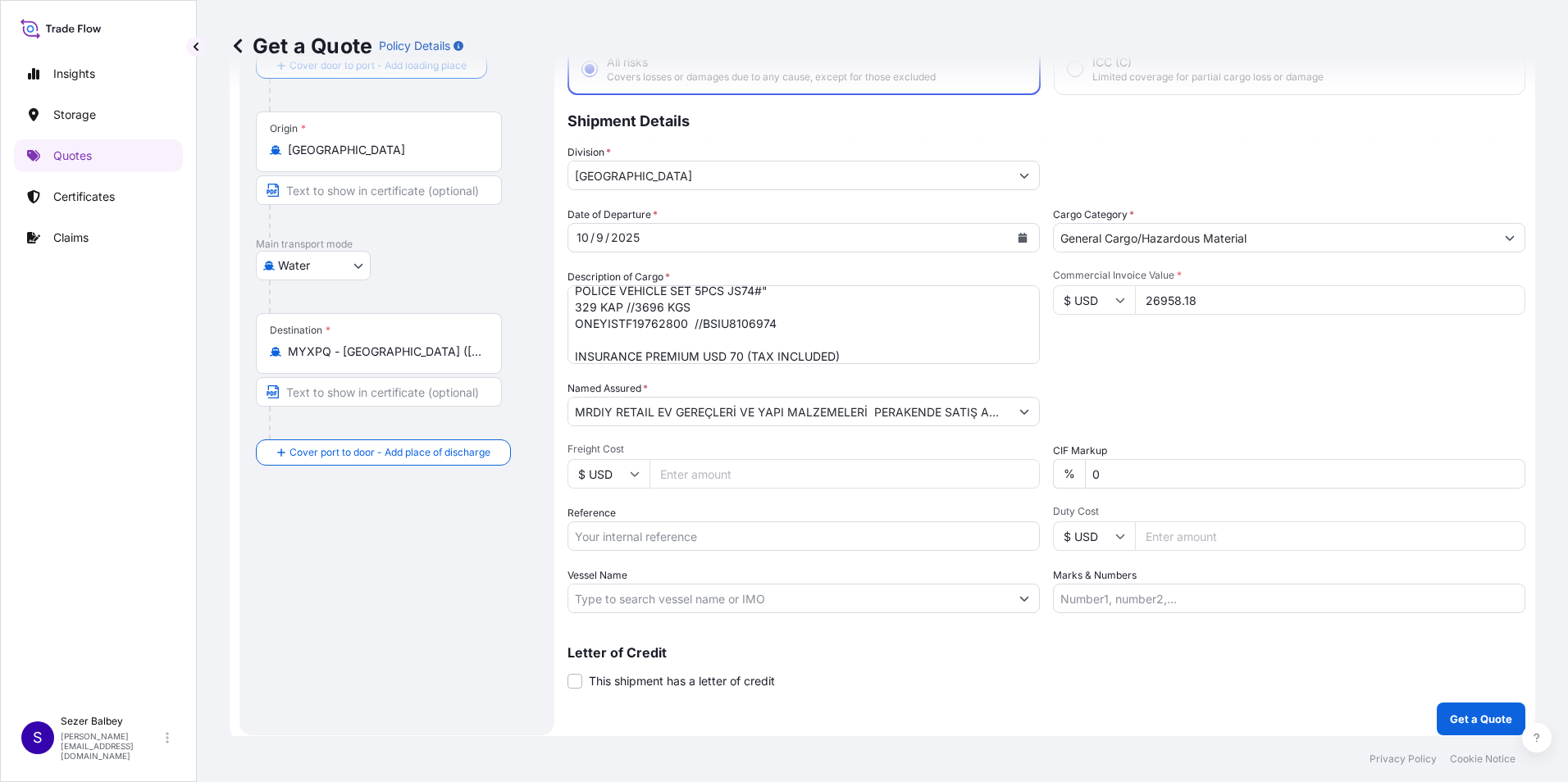
click at [829, 545] on input "Reference" at bounding box center [804, 536] width 473 height 29
paste input "2101782427"
type input "2101782427"
click at [840, 596] on input "Vessel Name" at bounding box center [789, 598] width 441 height 29
click at [693, 596] on input "Vessel Name" at bounding box center [789, 598] width 441 height 29
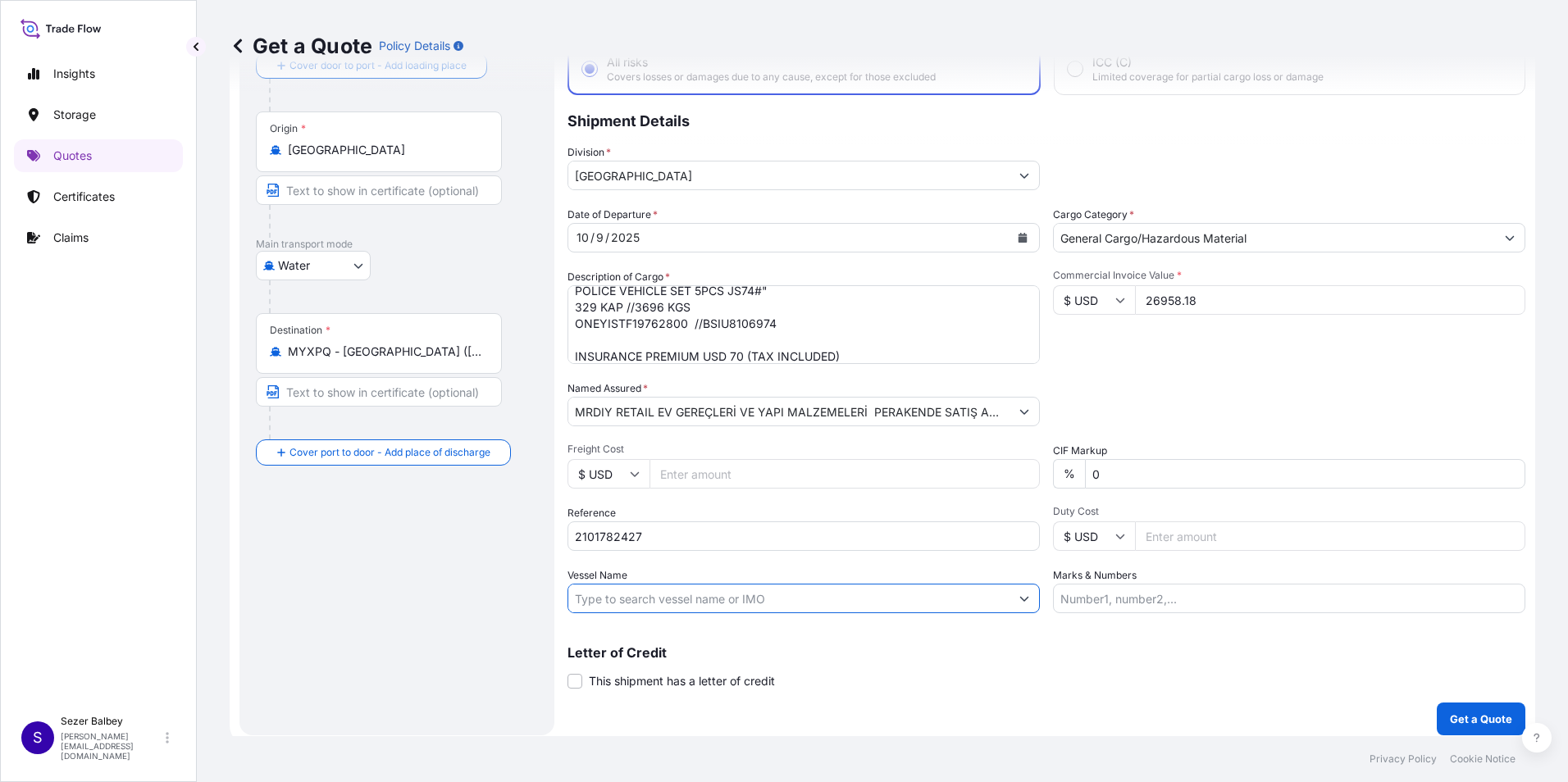
paste input "YM WISH 048E ONE 048E"
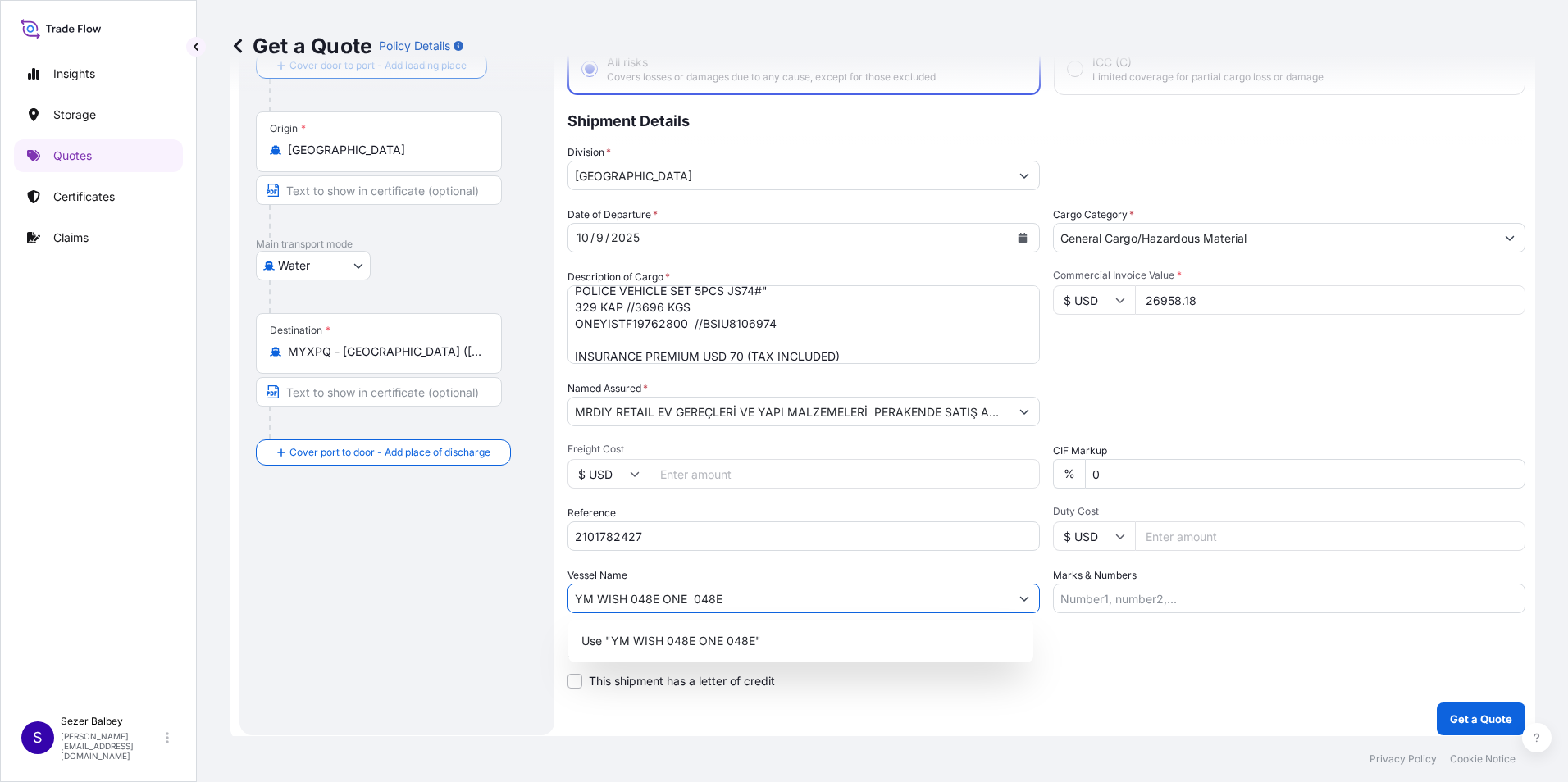
type input "YM WISH 048E ONE 048E"
click at [407, 549] on div "Route Details Reset Route Details Cover door to port - Add loading place Place …" at bounding box center [397, 363] width 282 height 709
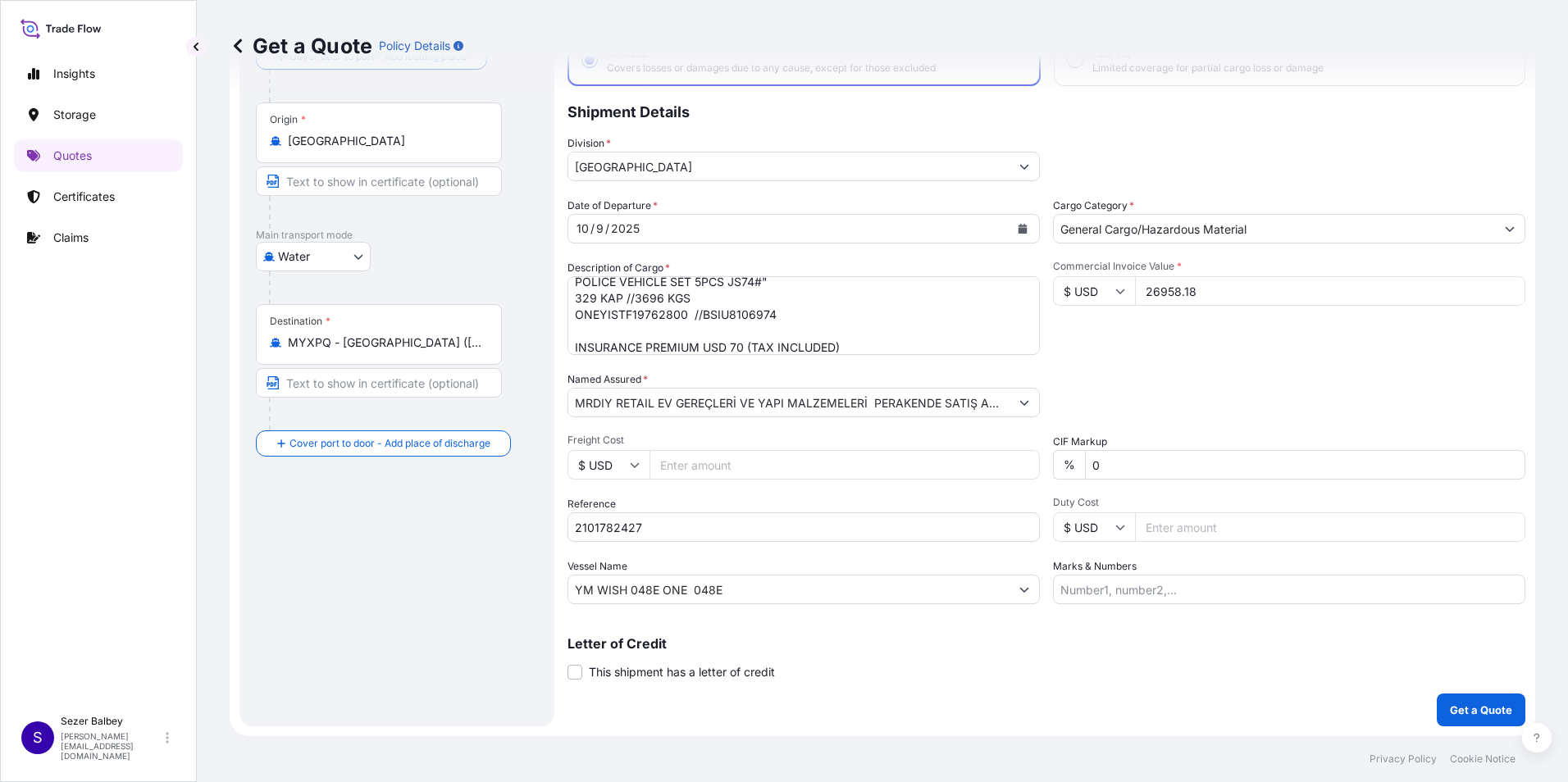
scroll to position [0, 0]
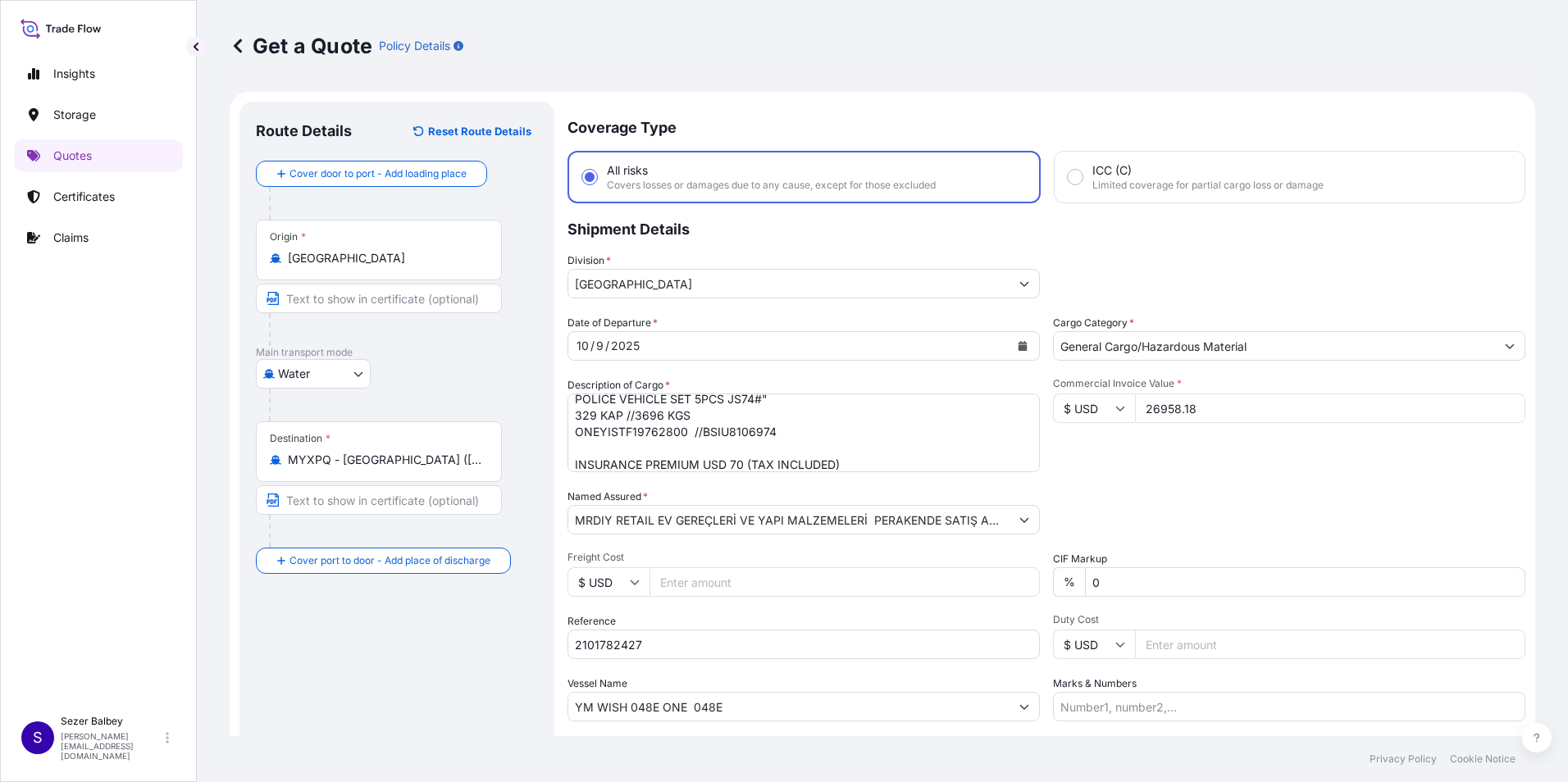
click at [934, 445] on textarea ""SUNGLASSES BYK110104# SUNGLASSES BYK45100# SUNGLASSES 23BY1212# SUNGLASSES 23B…" at bounding box center [804, 433] width 473 height 79
click at [581, 407] on textarea ""SUNGLASSES BYK110104# SUNGLASSES BYK45100# SUNGLASSES 23BY1212# SUNGLASSES 23B…" at bounding box center [804, 433] width 473 height 79
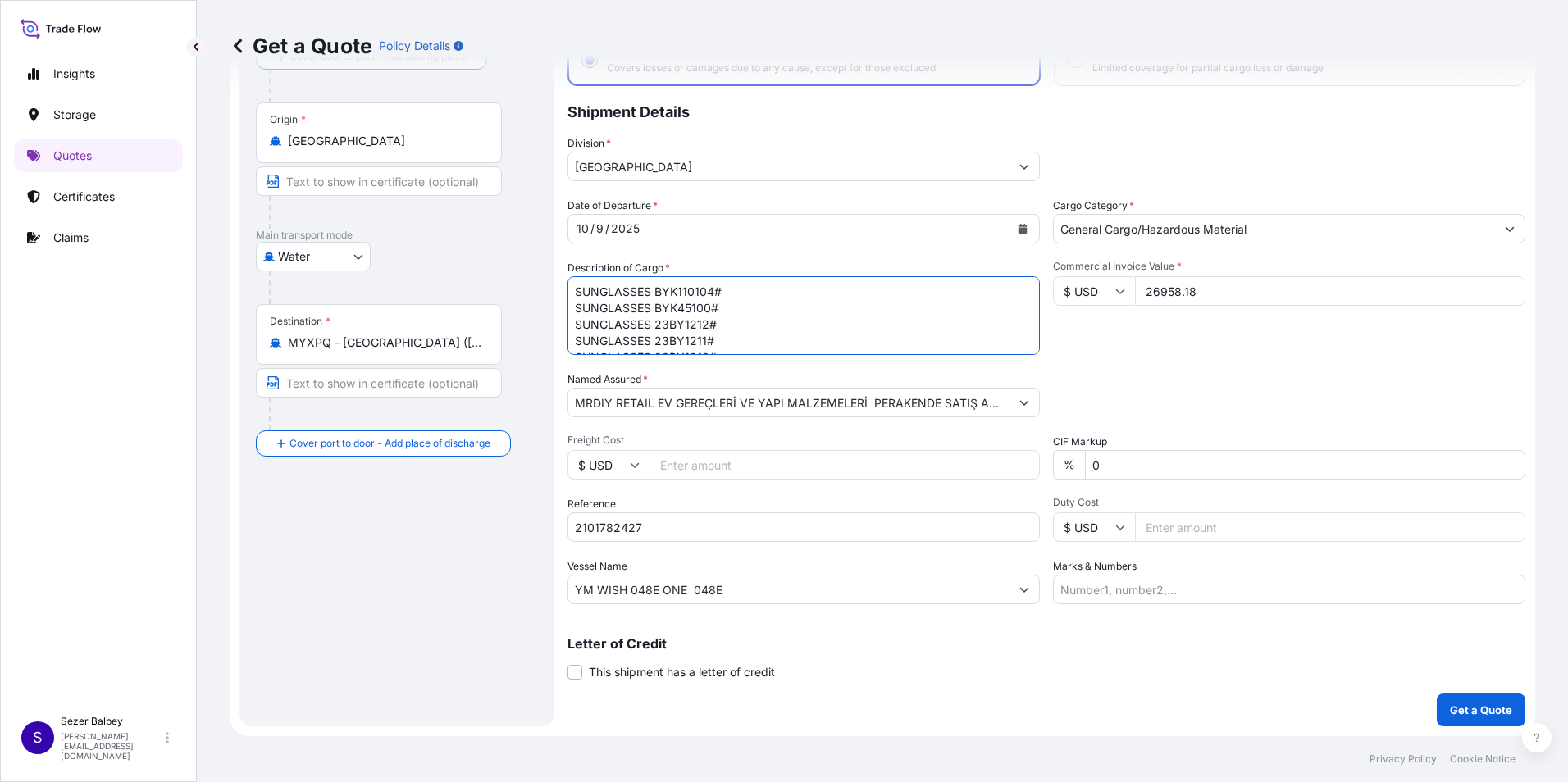
click at [572, 309] on textarea "SUNGLASSES BYK110104# SUNGLASSES BYK45100# SUNGLASSES 23BY1212# SUNGLASSES 23BY…" at bounding box center [804, 315] width 473 height 79
click at [573, 322] on textarea "SUNGLASSES BYK110104# SUNGLASSES BYK45100# SUNGLASSES 23BY1212# SUNGLASSES 23BY…" at bounding box center [804, 315] width 473 height 79
click at [573, 347] on textarea "SUNGLASSES BYK110104# SUNGLASSES BYK45100# SUNGLASSES 23BY1212# SUNGLASSES 23BY…" at bounding box center [804, 315] width 473 height 79
click at [573, 285] on textarea "SUNGLASSES BYK110104# SUNGLASSES BYK45100# SUNGLASSES 23BY1212# SUNGLASSES 23BY…" at bounding box center [804, 315] width 473 height 79
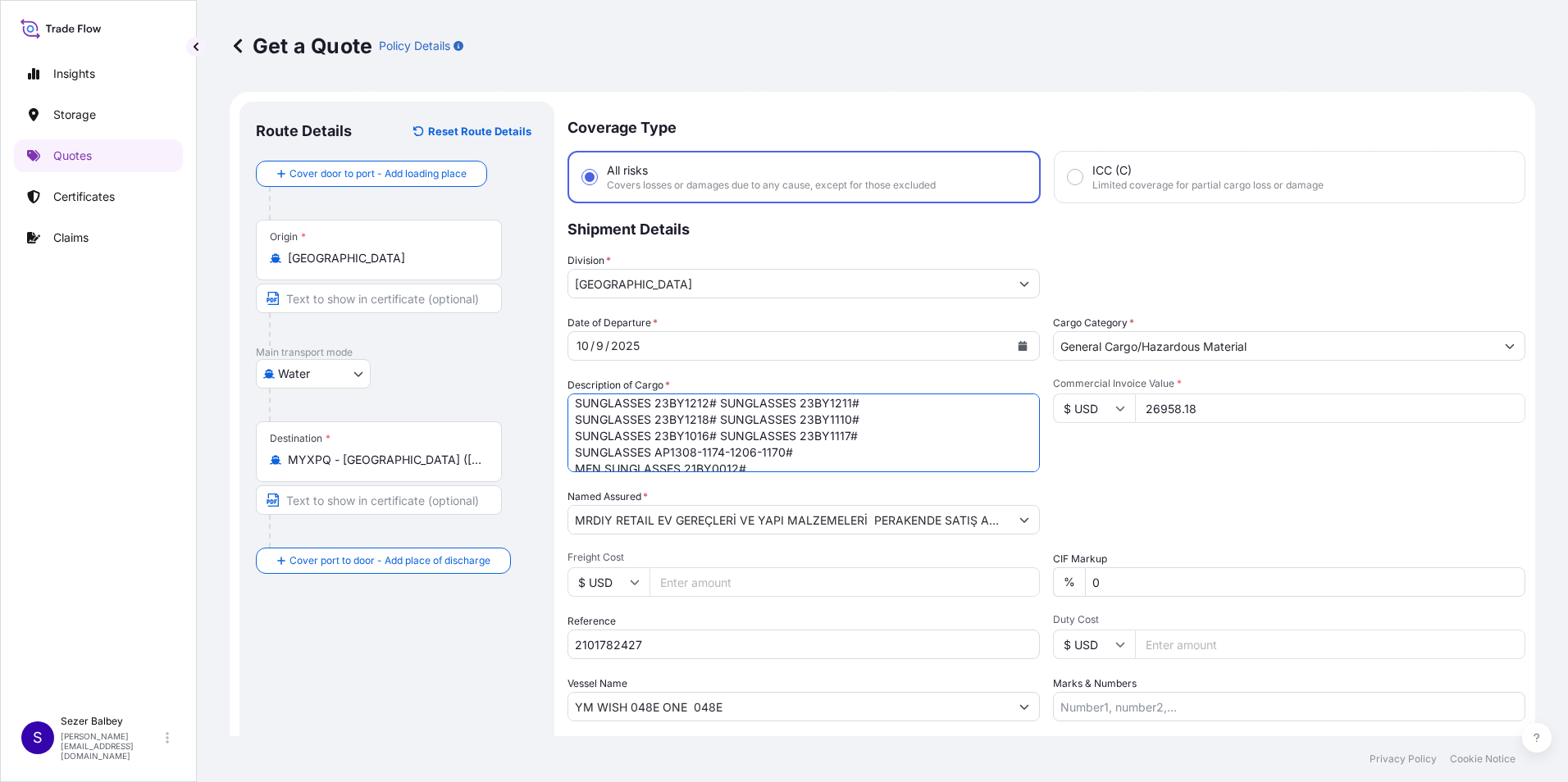
scroll to position [33, 0]
click at [576, 454] on textarea "SUNGLASSES BYK110104# SUNGLASSES BYK45100# SUNGLASSES 23BY1212# SUNGLASSES 23BY…" at bounding box center [804, 433] width 473 height 79
click at [755, 456] on textarea "SUNGLASSES BYK110104# SUNGLASSES BYK45100# SUNGLASSES 23BY1212# SUNGLASSES 23BY…" at bounding box center [804, 433] width 473 height 79
click at [573, 464] on textarea "SUNGLASSES BYK110104# SUNGLASSES BYK45100# SUNGLASSES 23BY1212# SUNGLASSES 23BY…" at bounding box center [804, 433] width 473 height 79
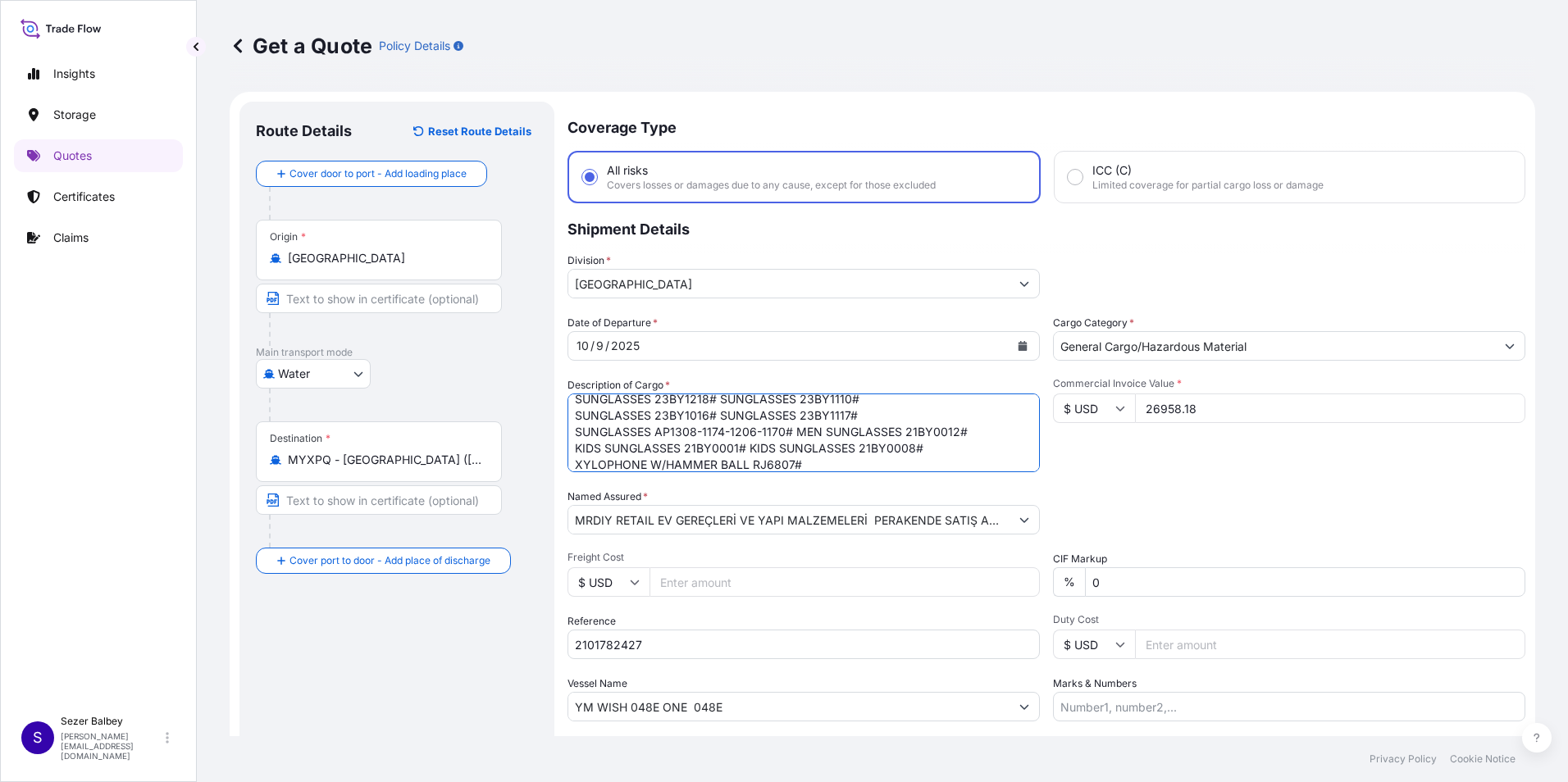
scroll to position [75, 0]
click at [575, 446] on textarea "SUNGLASSES BYK110104# SUNGLASSES BYK45100# SUNGLASSES 23BY1212# SUNGLASSES 23BY…" at bounding box center [804, 433] width 473 height 79
click at [570, 461] on textarea "SUNGLASSES BYK110104# SUNGLASSES BYK45100# SUNGLASSES 23BY1212# SUNGLASSES 23BY…" at bounding box center [804, 433] width 473 height 79
click at [576, 432] on textarea "SUNGLASSES BYK110104# SUNGLASSES BYK45100# SUNGLASSES 23BY1212# SUNGLASSES 23BY…" at bounding box center [804, 433] width 473 height 79
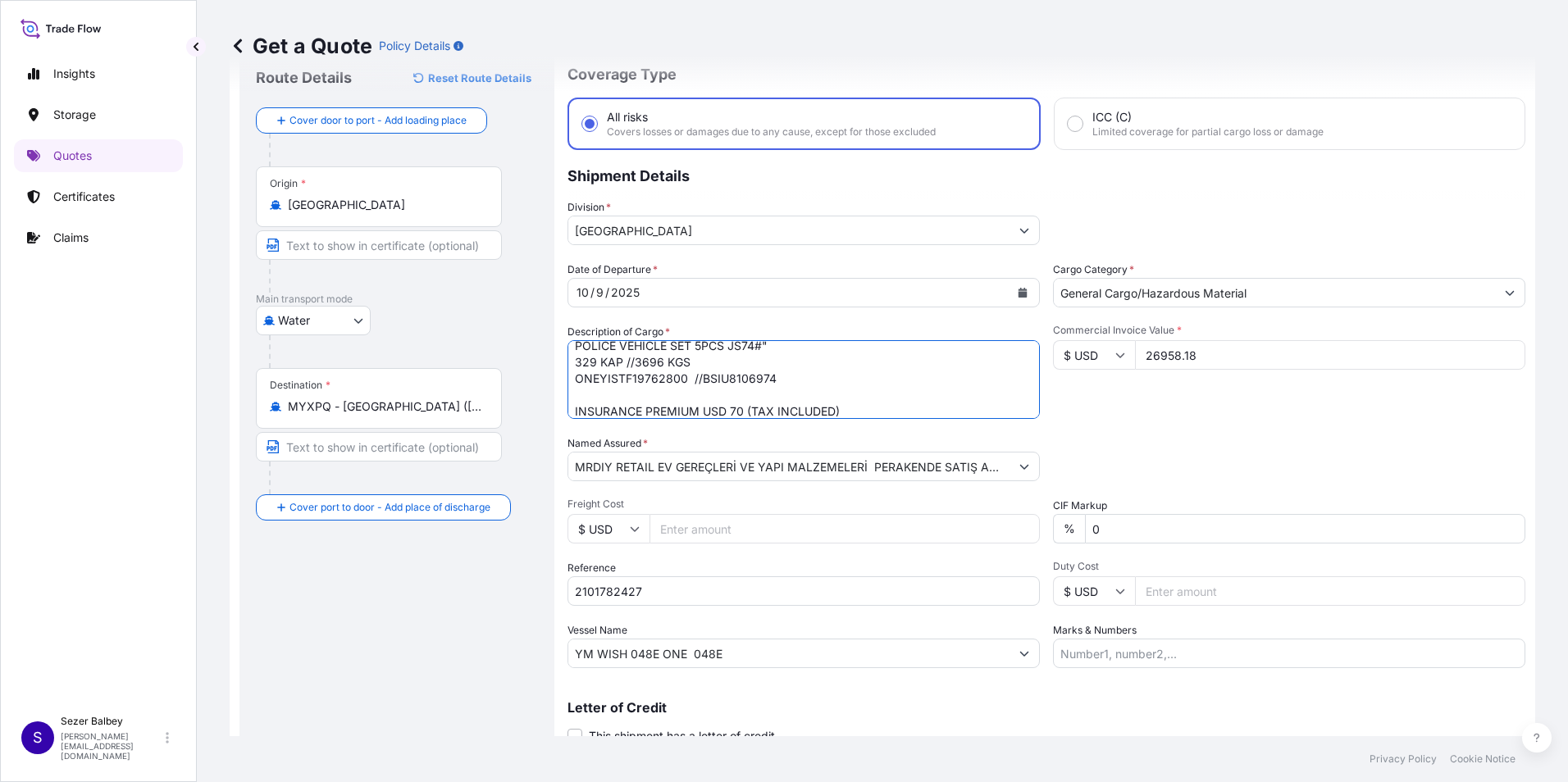
scroll to position [118, 0]
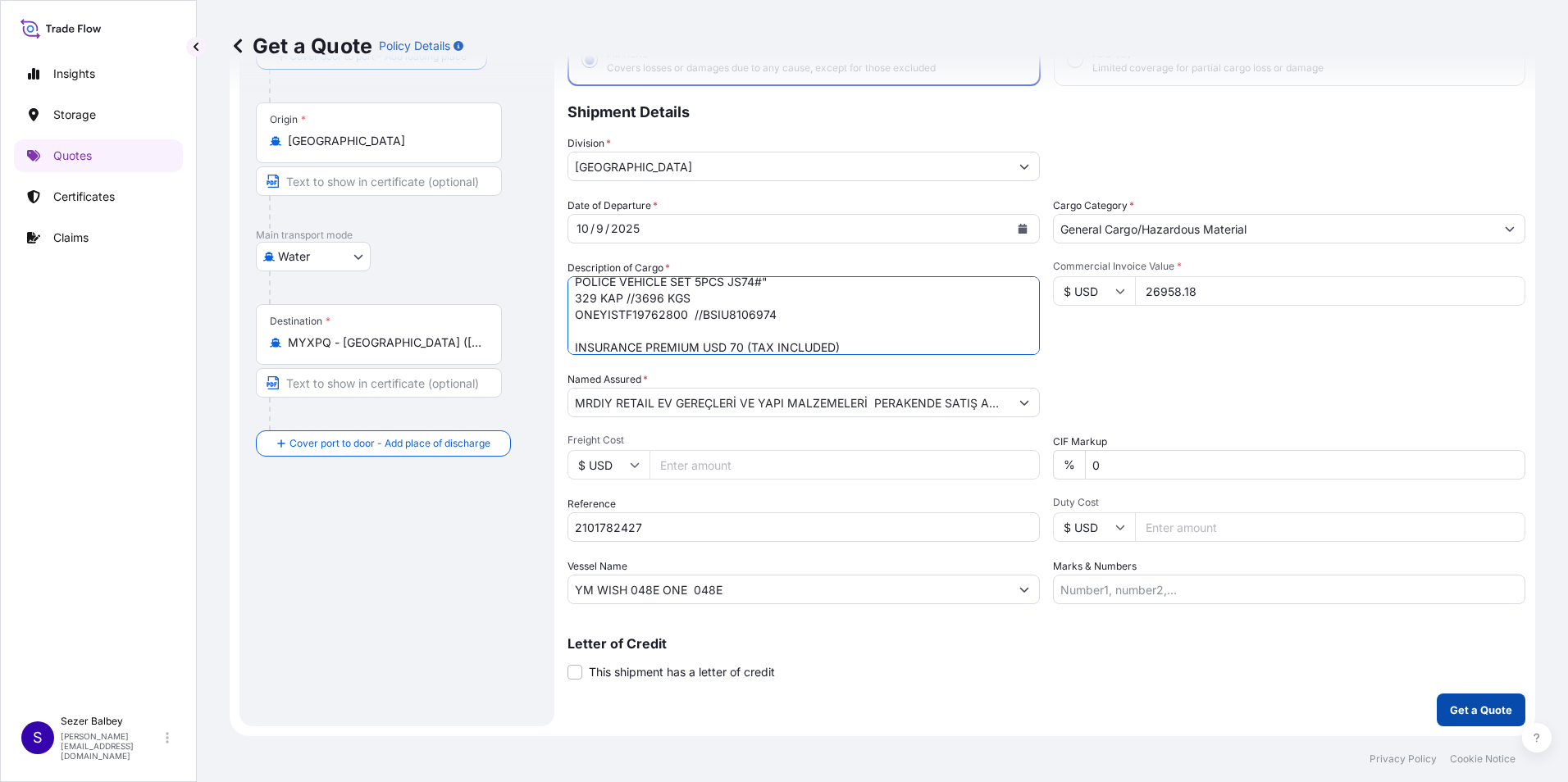
type textarea "SUNGLASSES BYK110104# SUNGLASSES BYK45100# SUNGLASSES 23BY1212# SUNGLASSES 23BY…"
click at [1452, 706] on p "Get a Quote" at bounding box center [1482, 710] width 63 height 16
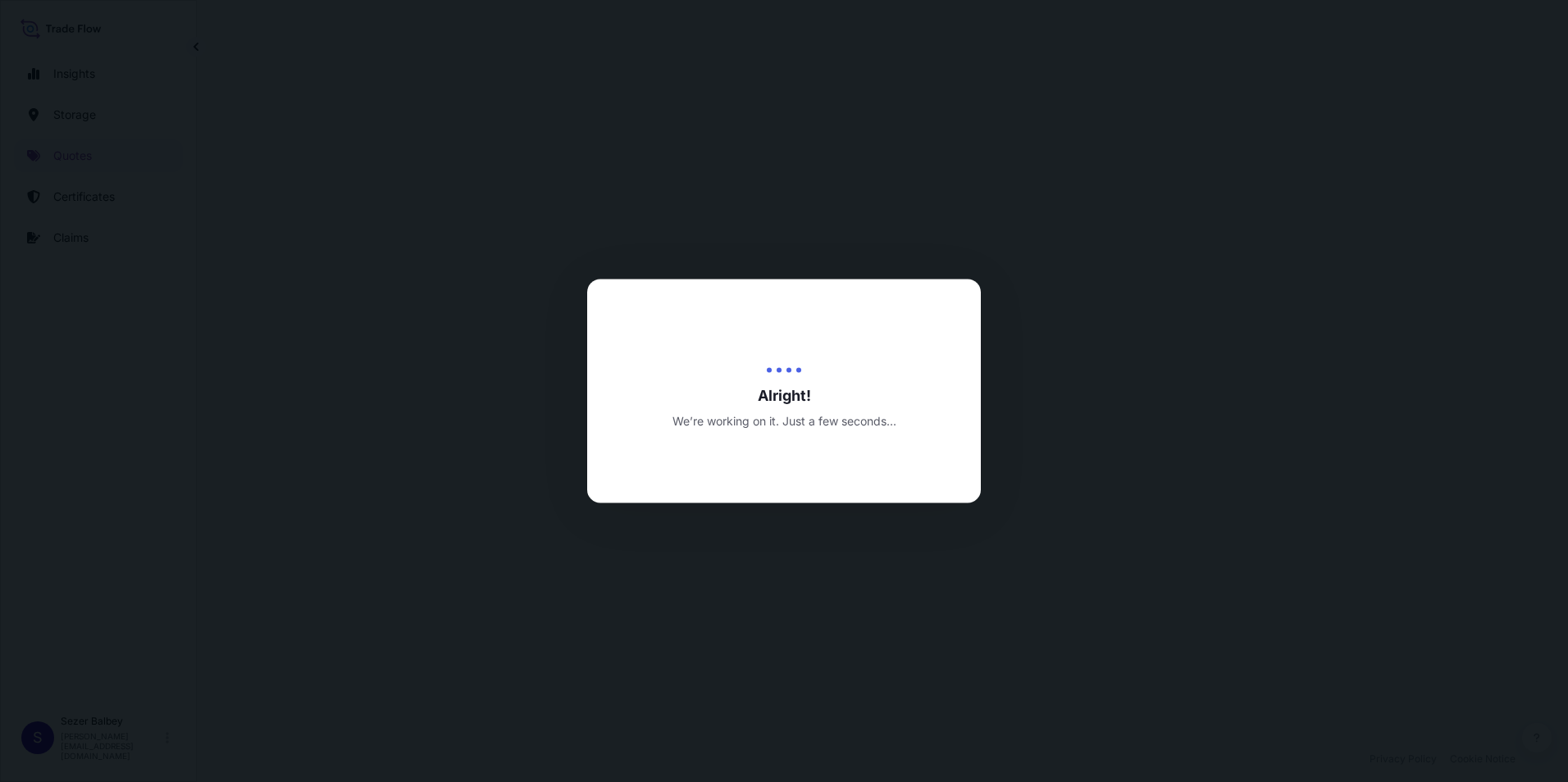
select select "Water"
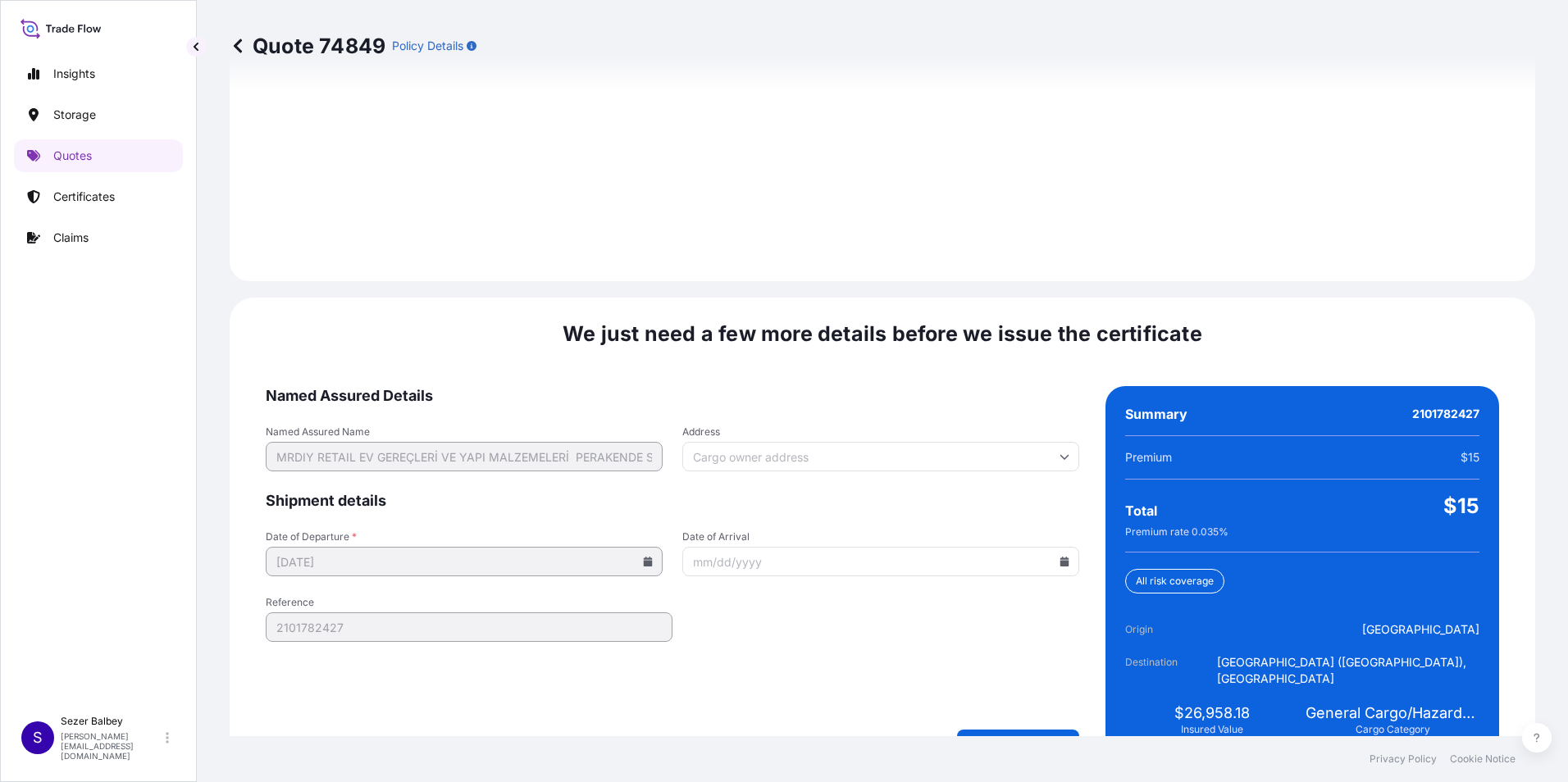
scroll to position [2309, 0]
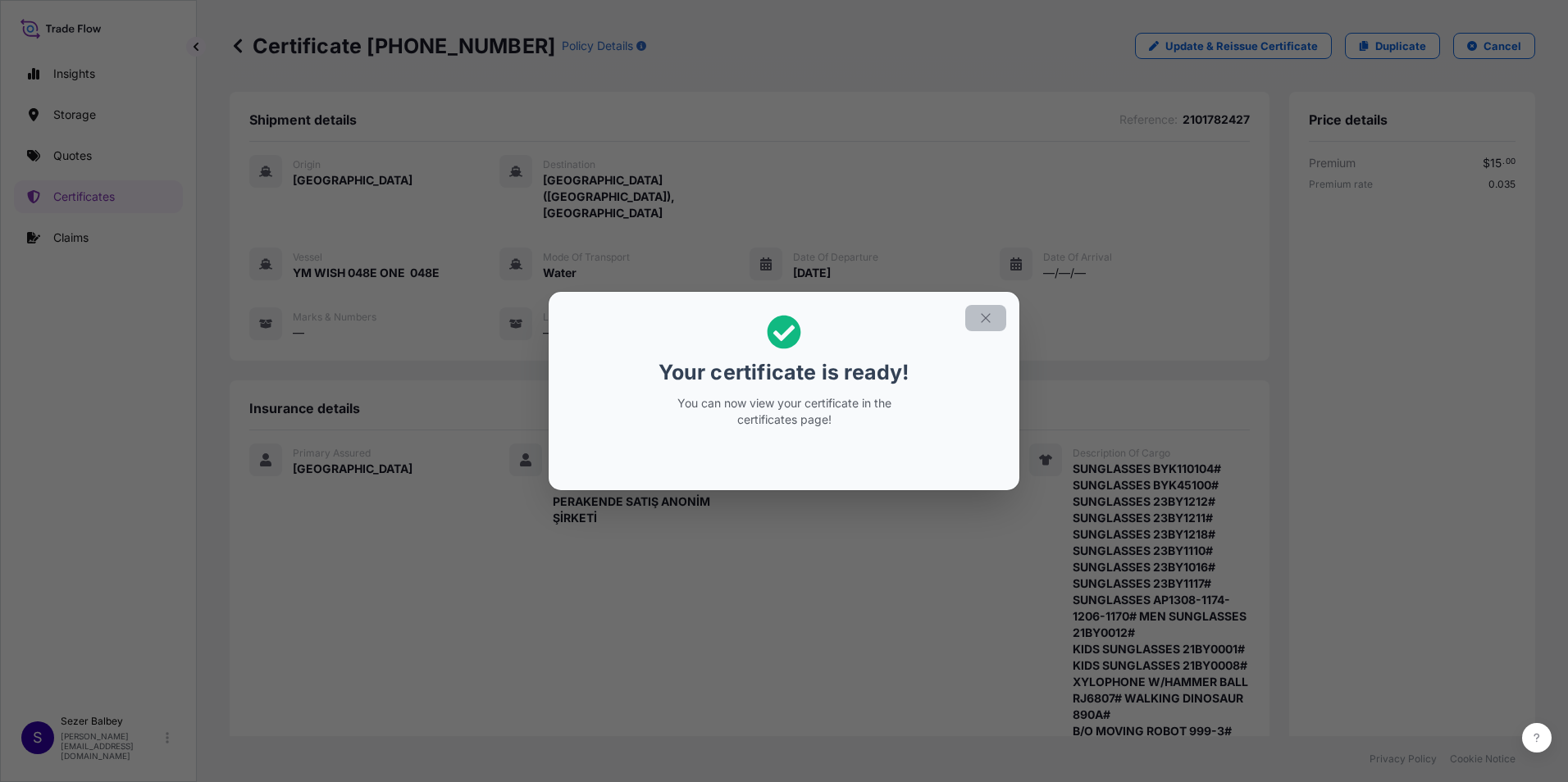
click at [981, 324] on icon "button" at bounding box center [986, 318] width 15 height 15
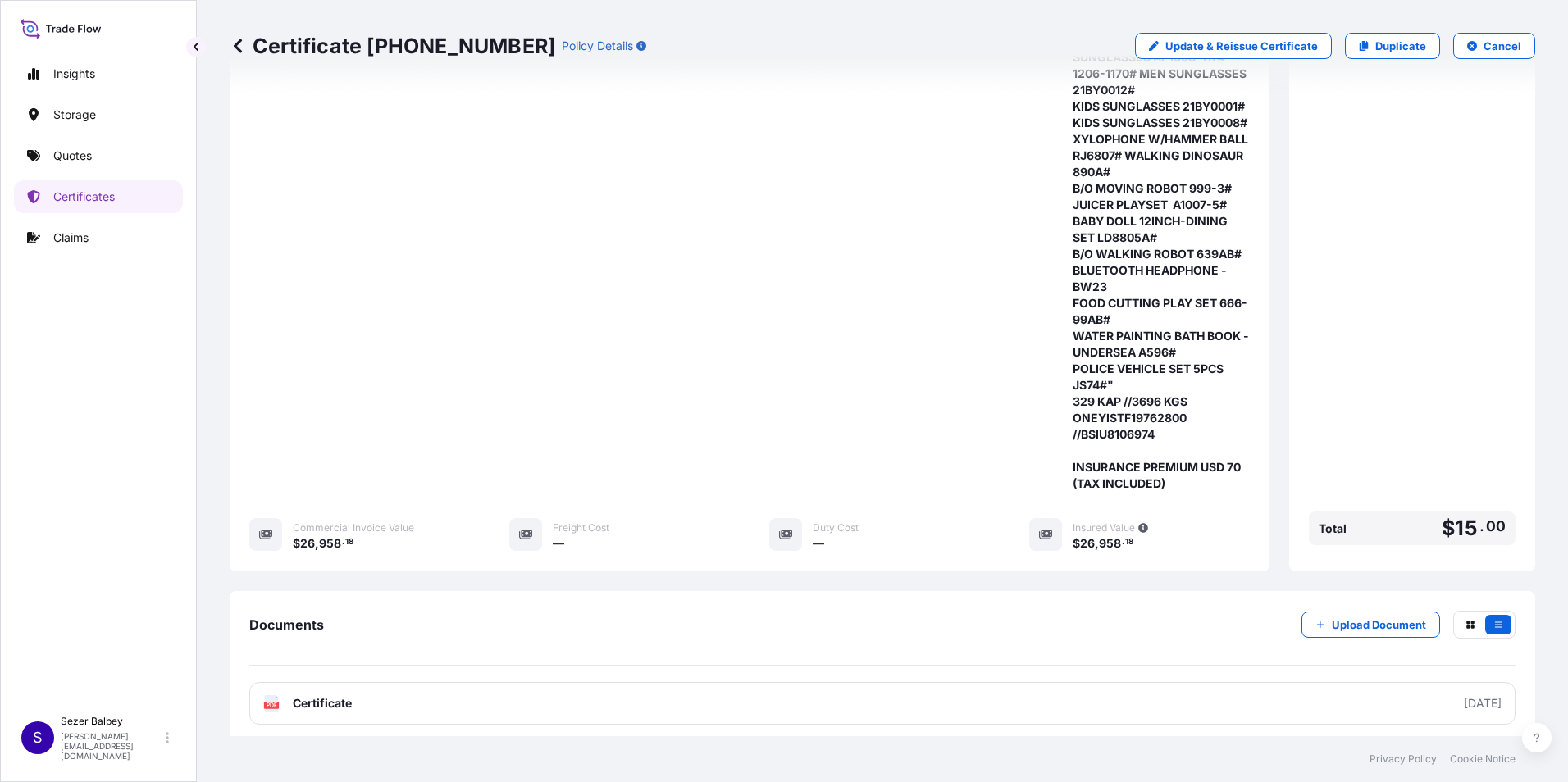
scroll to position [637, 0]
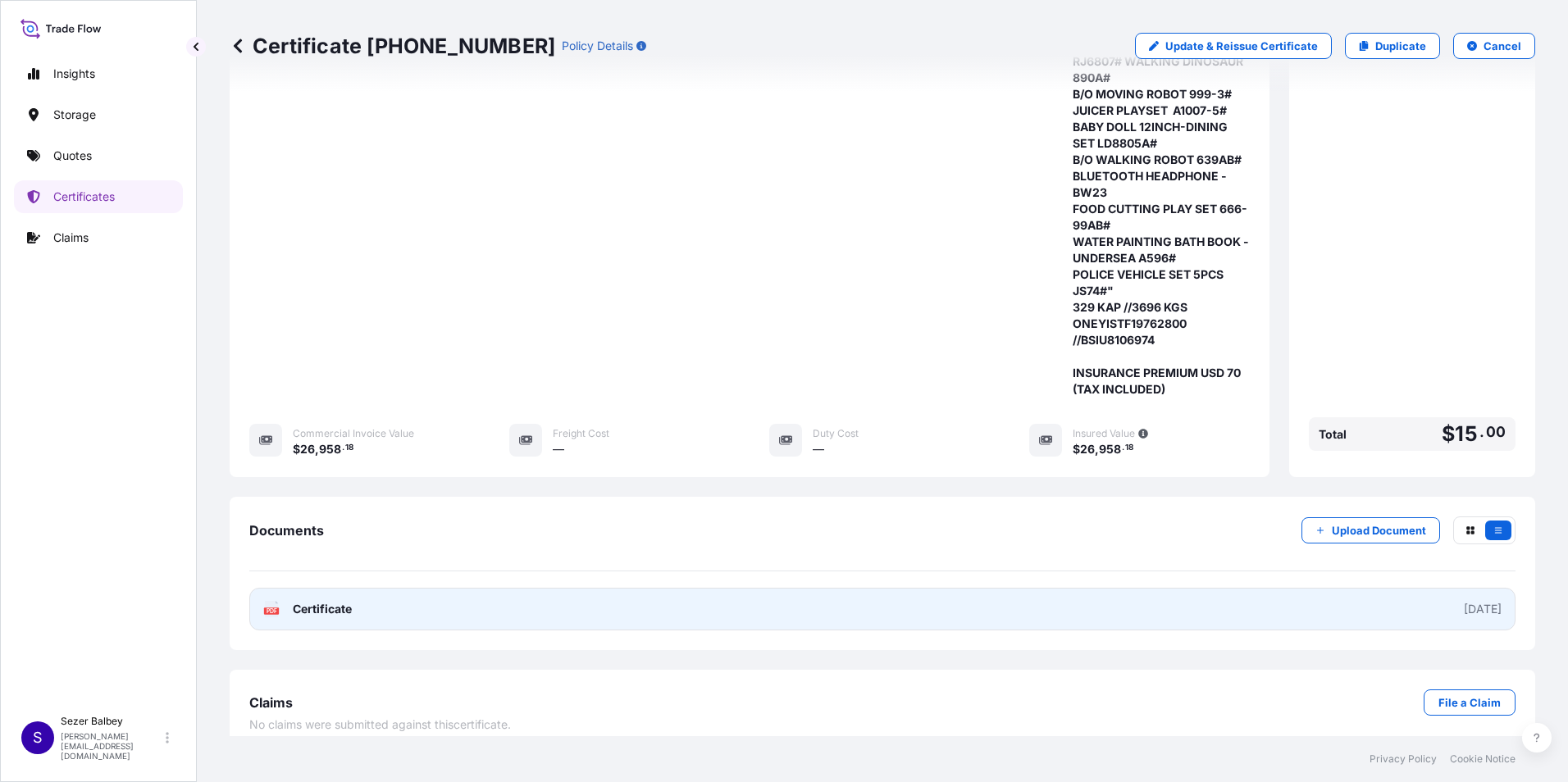
click at [331, 601] on span "Certificate" at bounding box center [322, 608] width 59 height 16
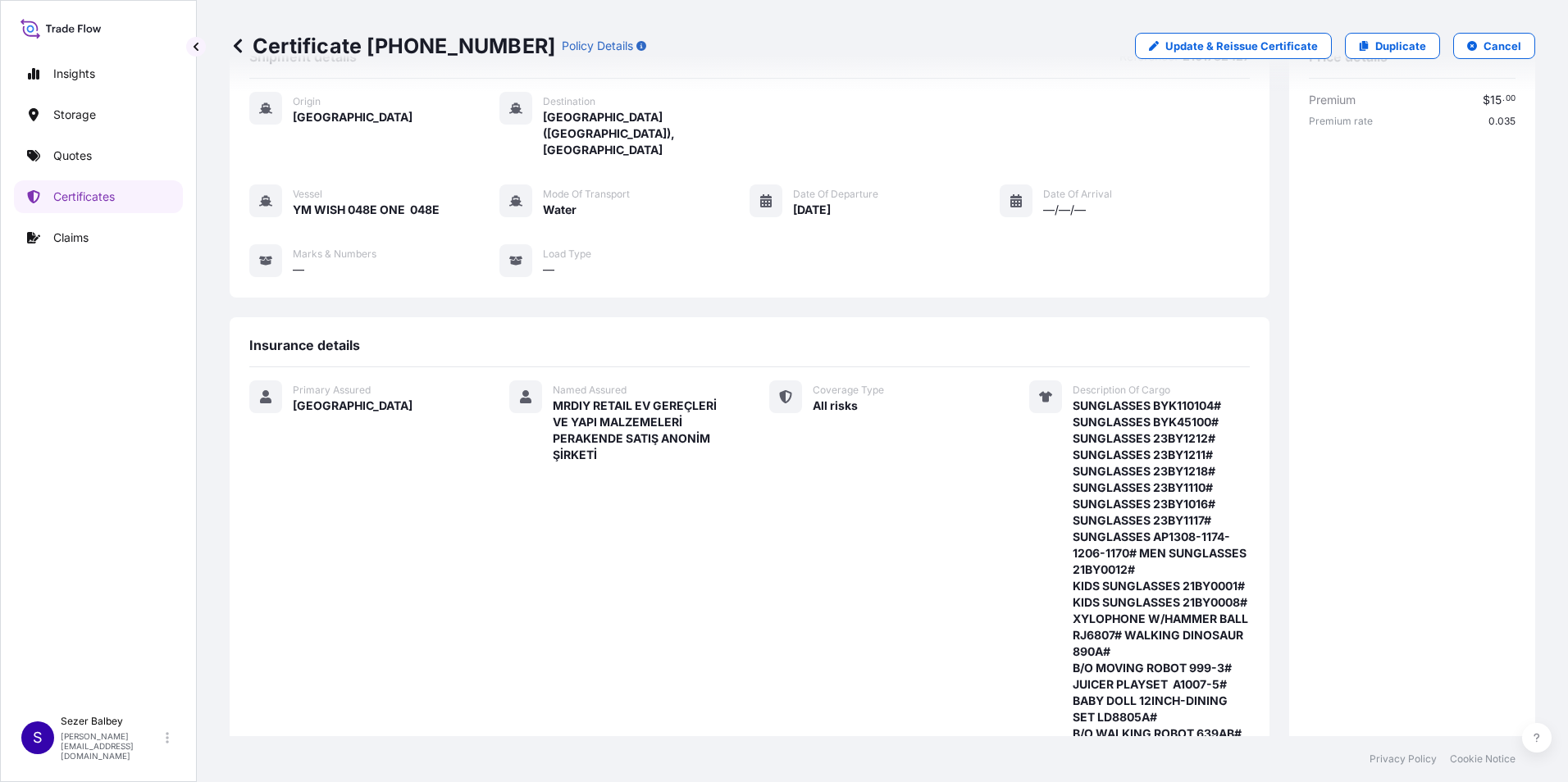
scroll to position [0, 0]
